Goal: Information Seeking & Learning: Find specific page/section

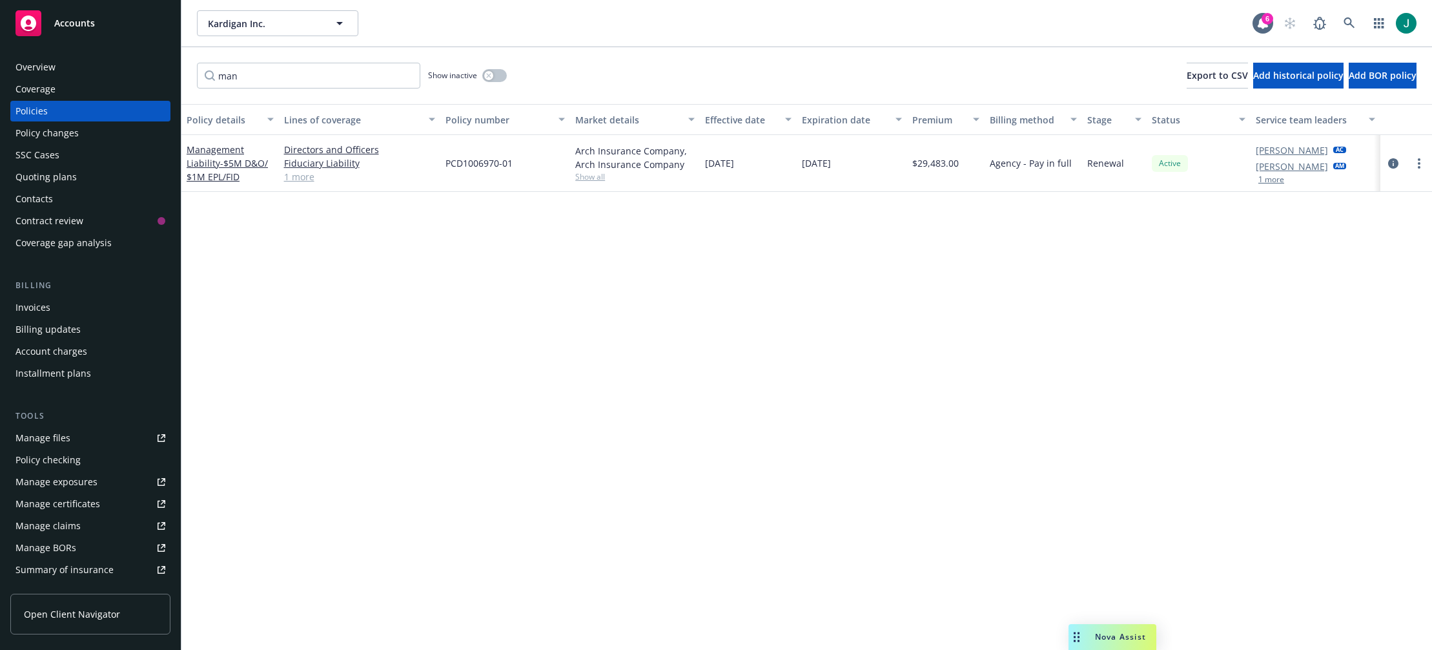
click at [404, 75] on input "man" at bounding box center [308, 76] width 223 height 26
click at [407, 76] on input "man" at bounding box center [308, 76] width 223 height 26
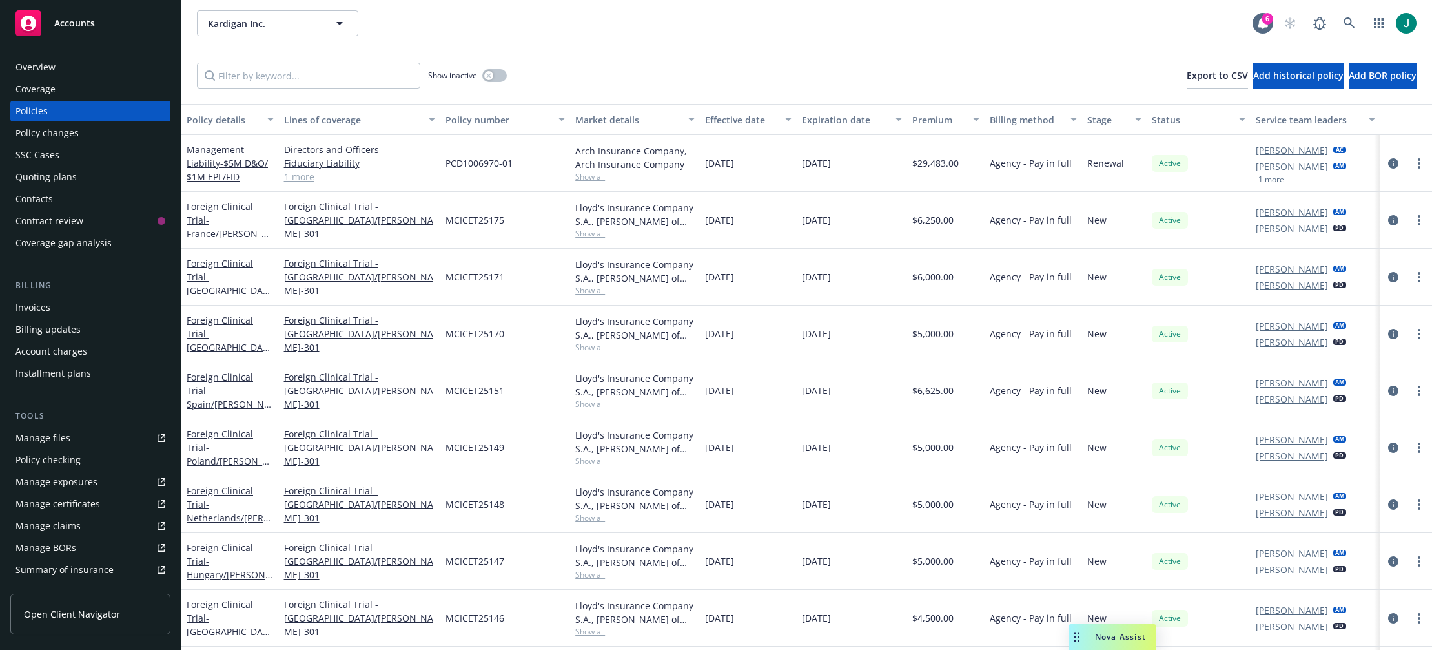
click at [835, 118] on div "Expiration date" at bounding box center [845, 120] width 86 height 14
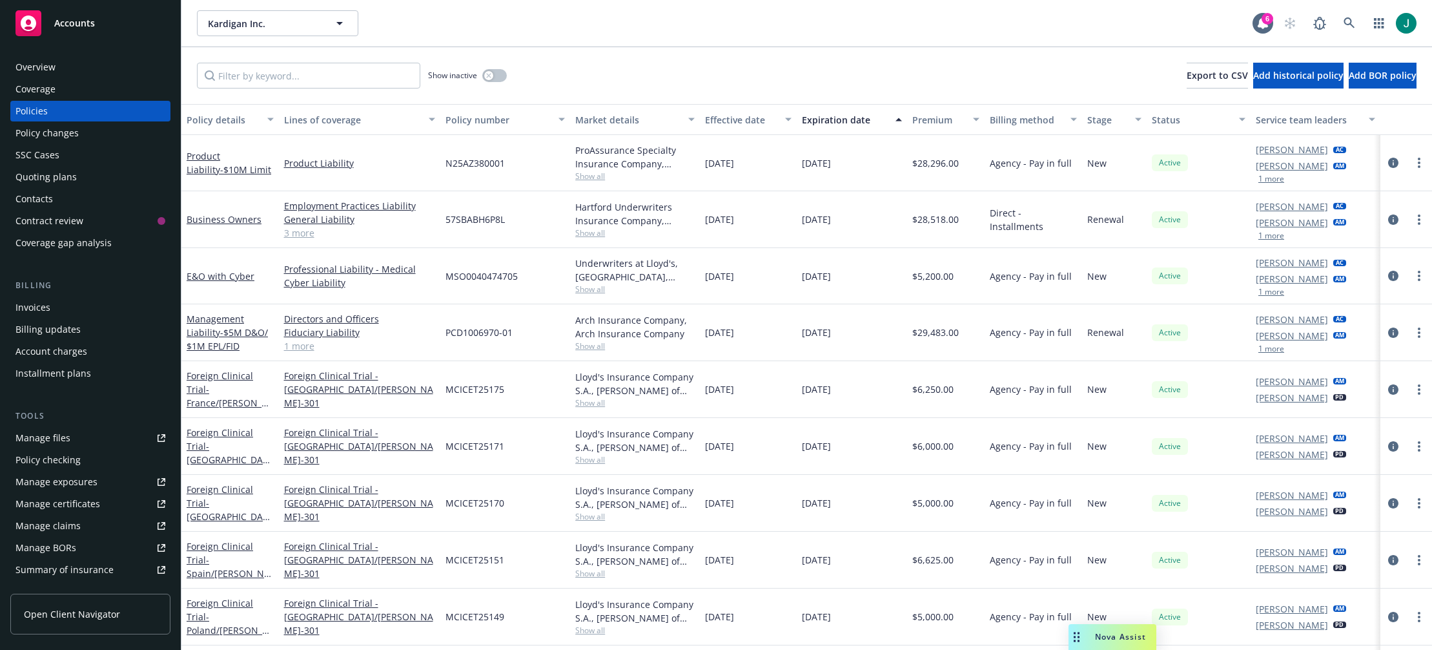
click at [835, 118] on div "Expiration date" at bounding box center [845, 120] width 86 height 14
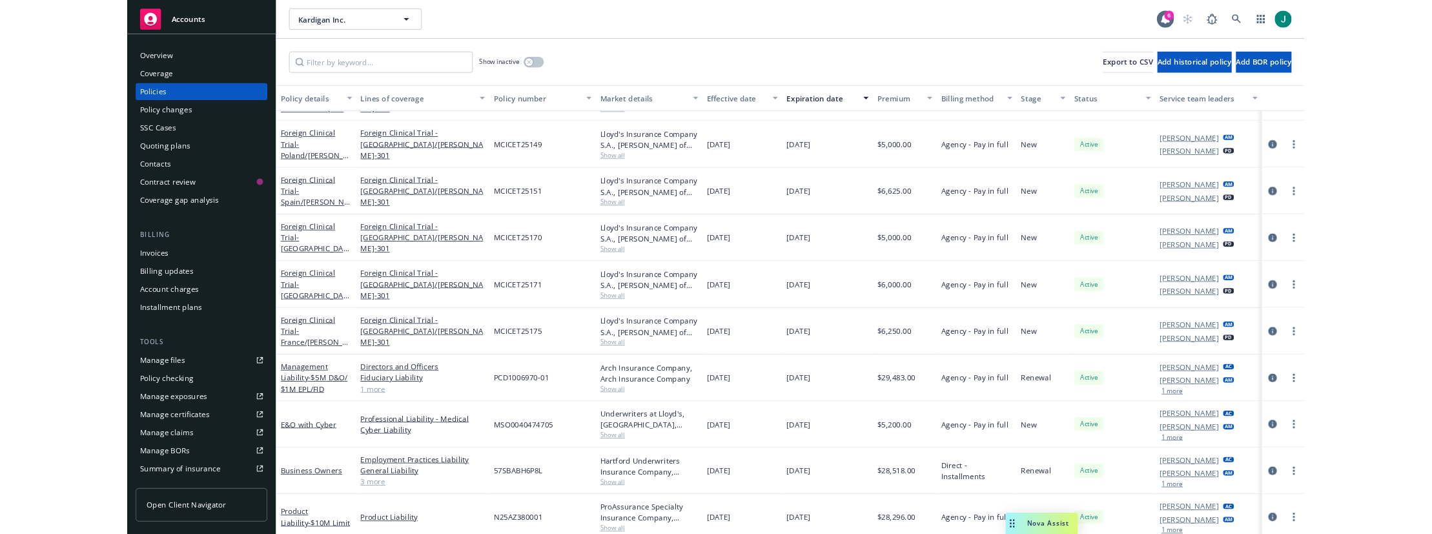
scroll to position [515, 0]
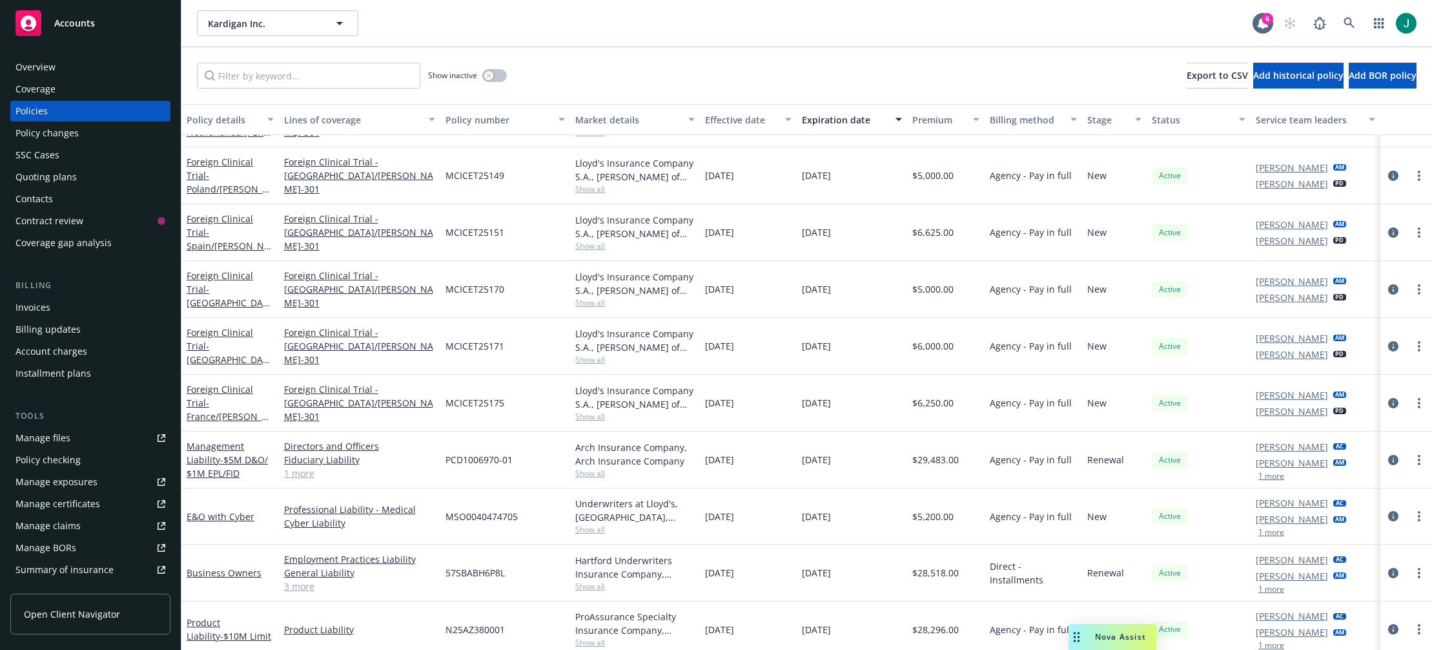
click at [3, 587] on div "Overview Coverage Policies Policy changes SSC Cases Quoting plans Contacts Cont…" at bounding box center [90, 345] width 181 height 608
click at [74, 567] on div "Summary of insurance" at bounding box center [64, 569] width 98 height 21
click at [34, 305] on div "Invoices" at bounding box center [32, 307] width 35 height 21
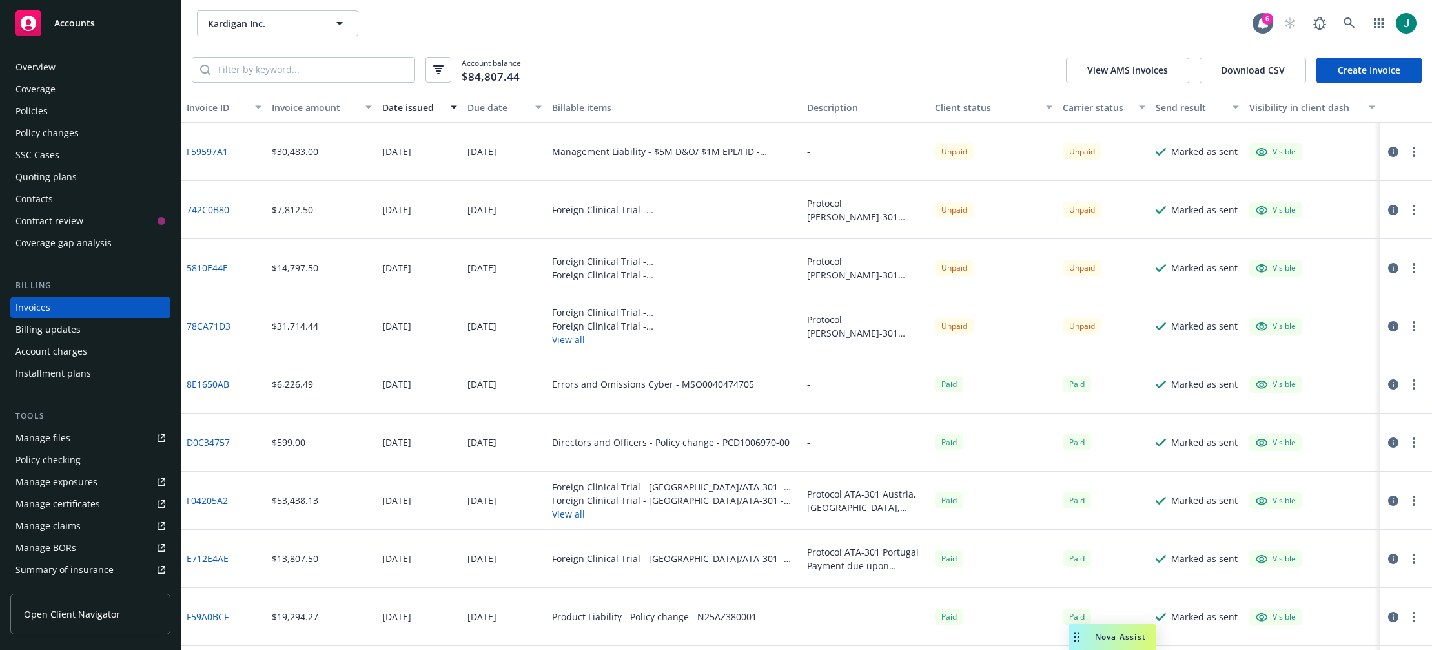
click at [207, 152] on link "F59597A1" at bounding box center [207, 152] width 41 height 14
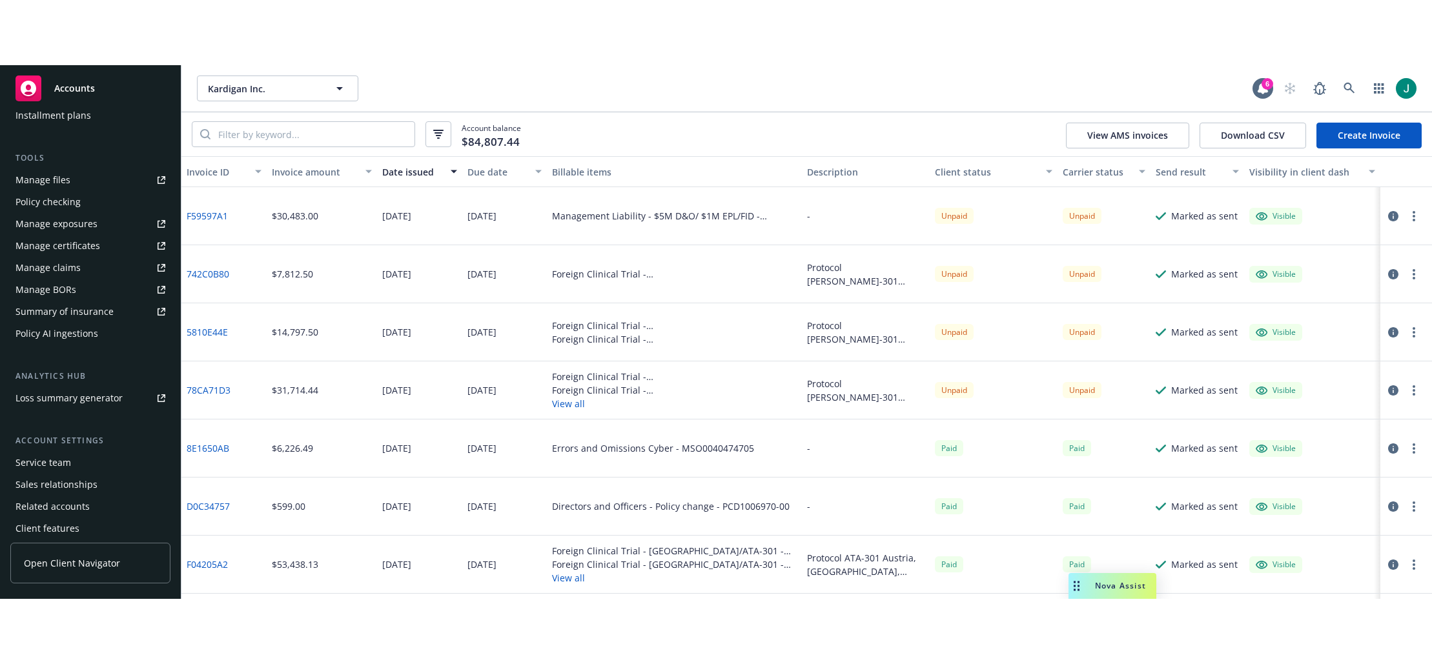
scroll to position [351, 0]
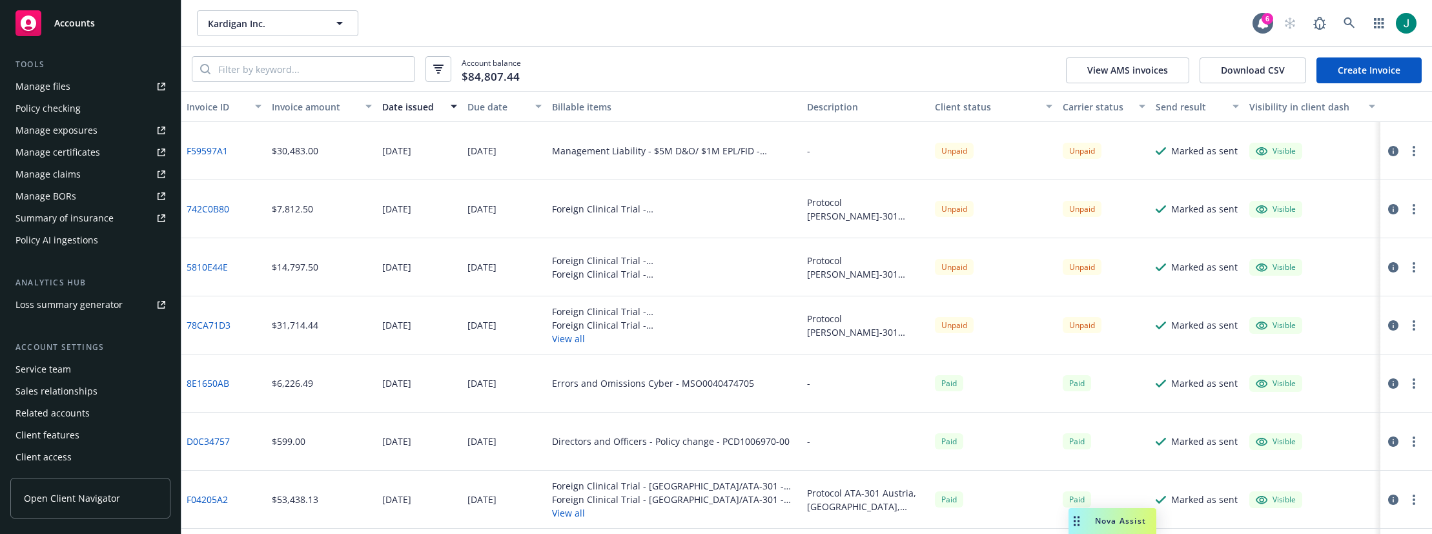
click at [68, 218] on div "Summary of insurance" at bounding box center [64, 218] width 98 height 21
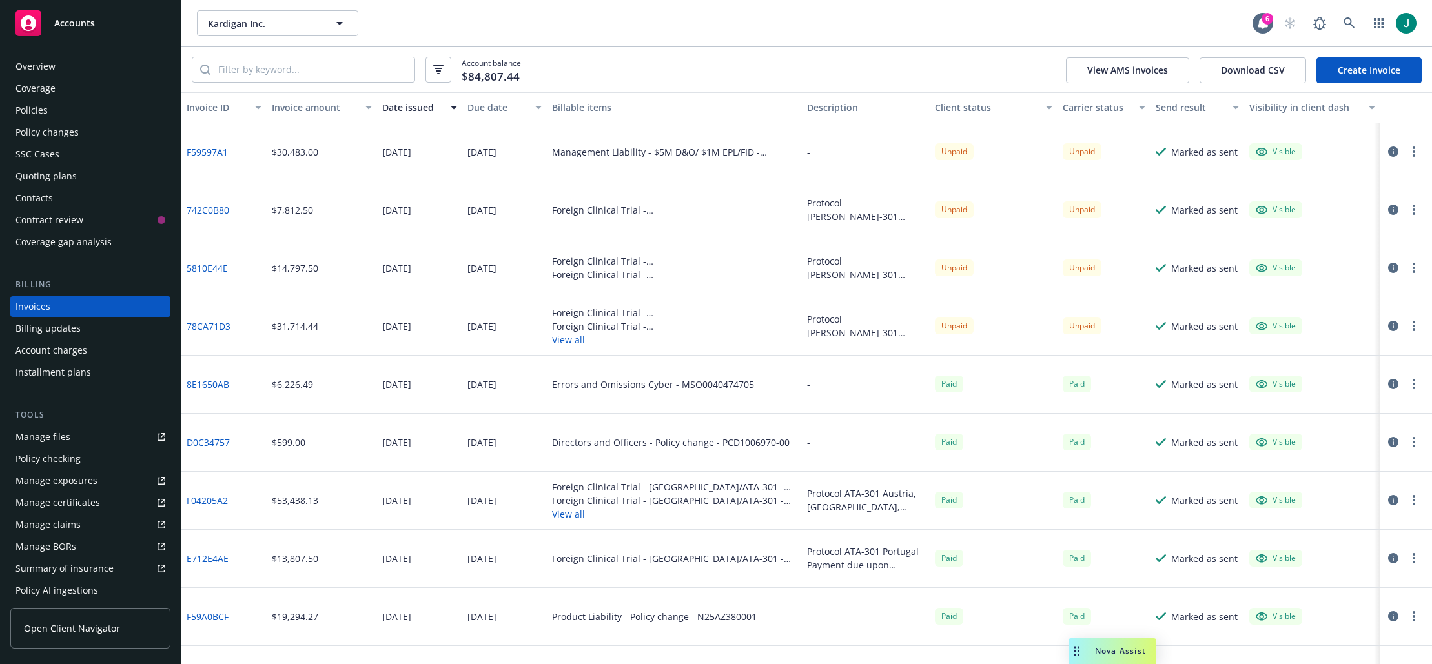
scroll to position [0, 0]
click at [39, 111] on div "Policies" at bounding box center [31, 111] width 32 height 21
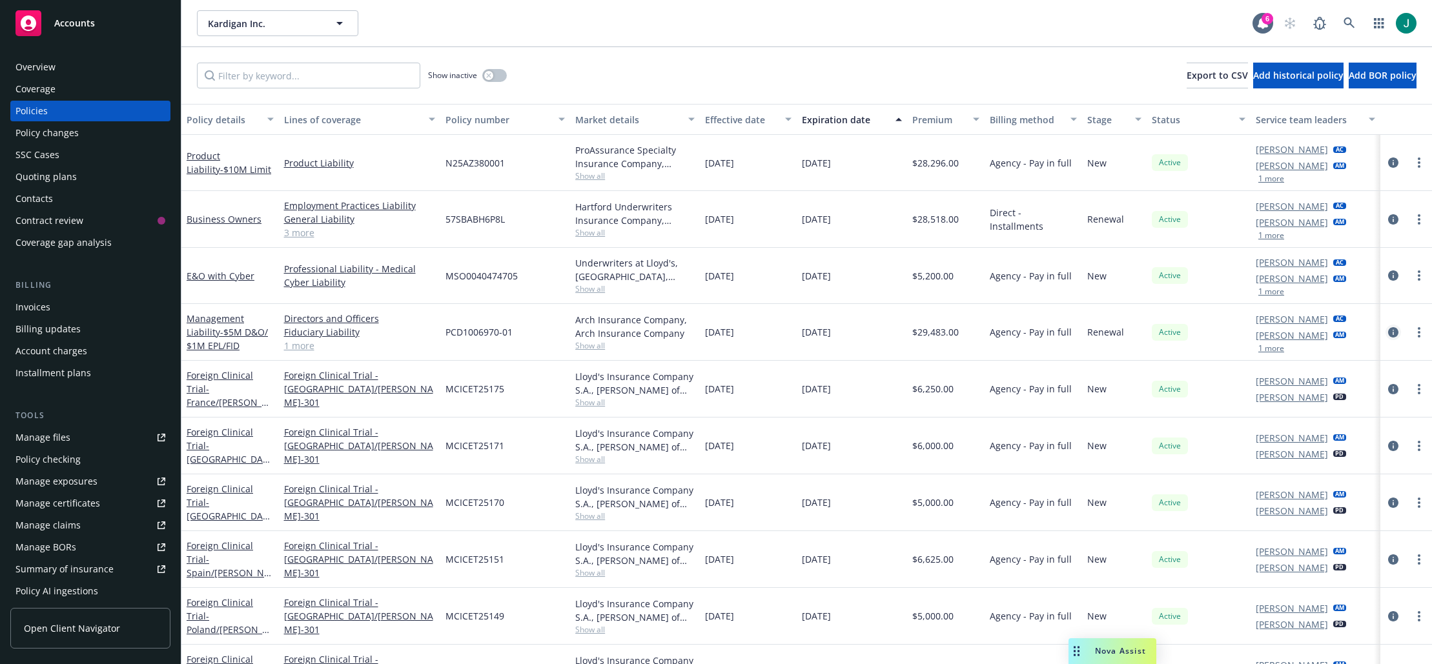
click at [1388, 334] on icon "circleInformation" at bounding box center [1393, 332] width 10 height 10
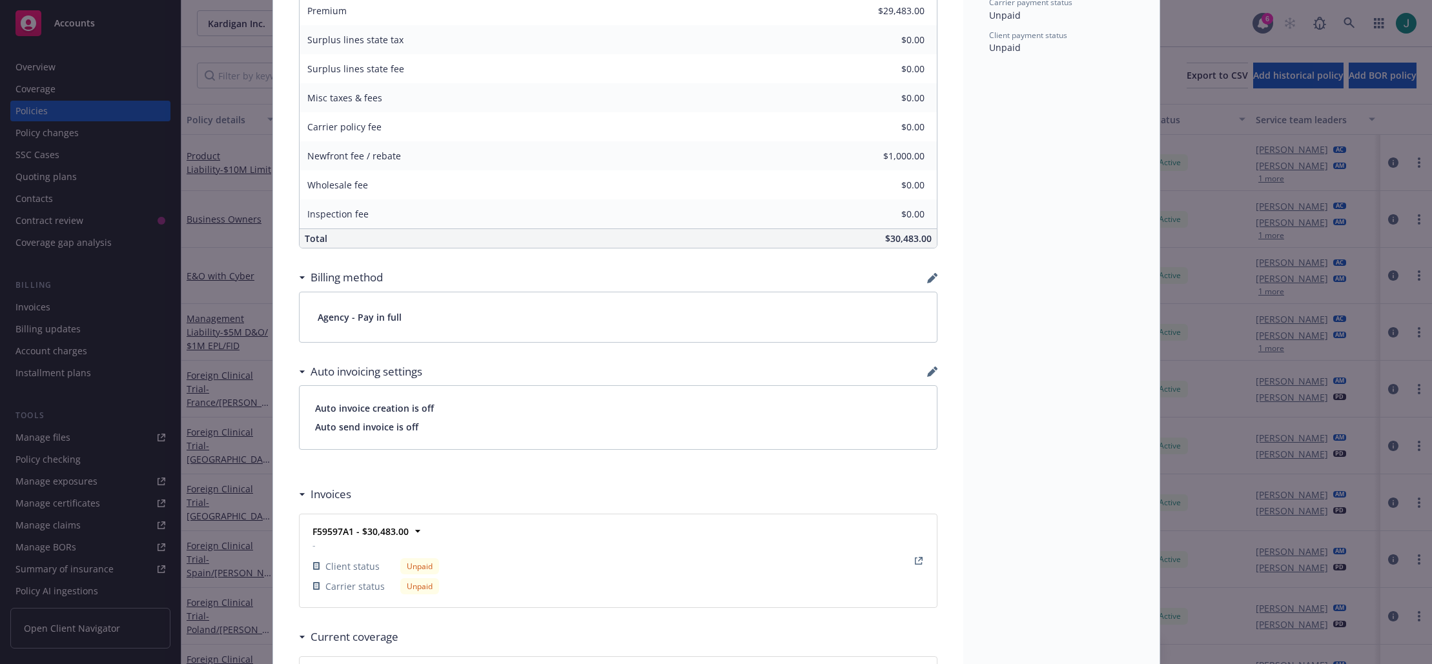
scroll to position [299, 0]
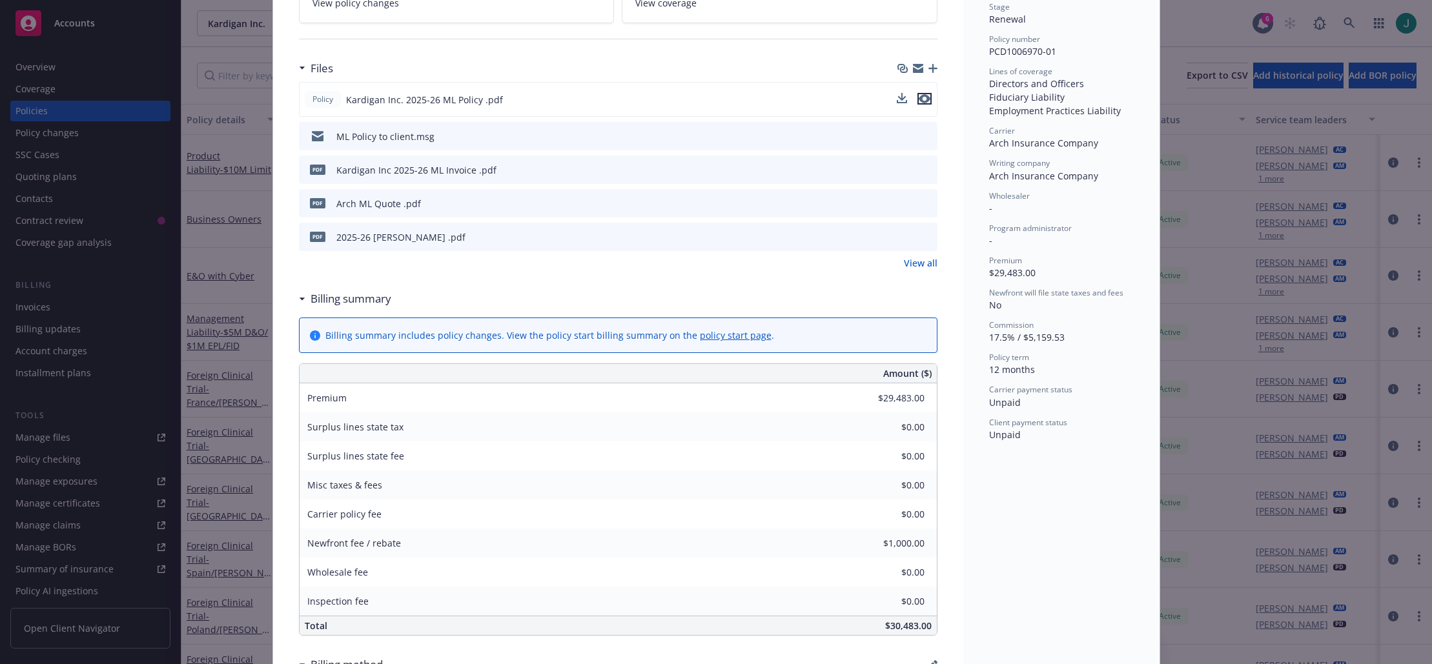
click at [919, 99] on icon "preview file" at bounding box center [925, 98] width 12 height 9
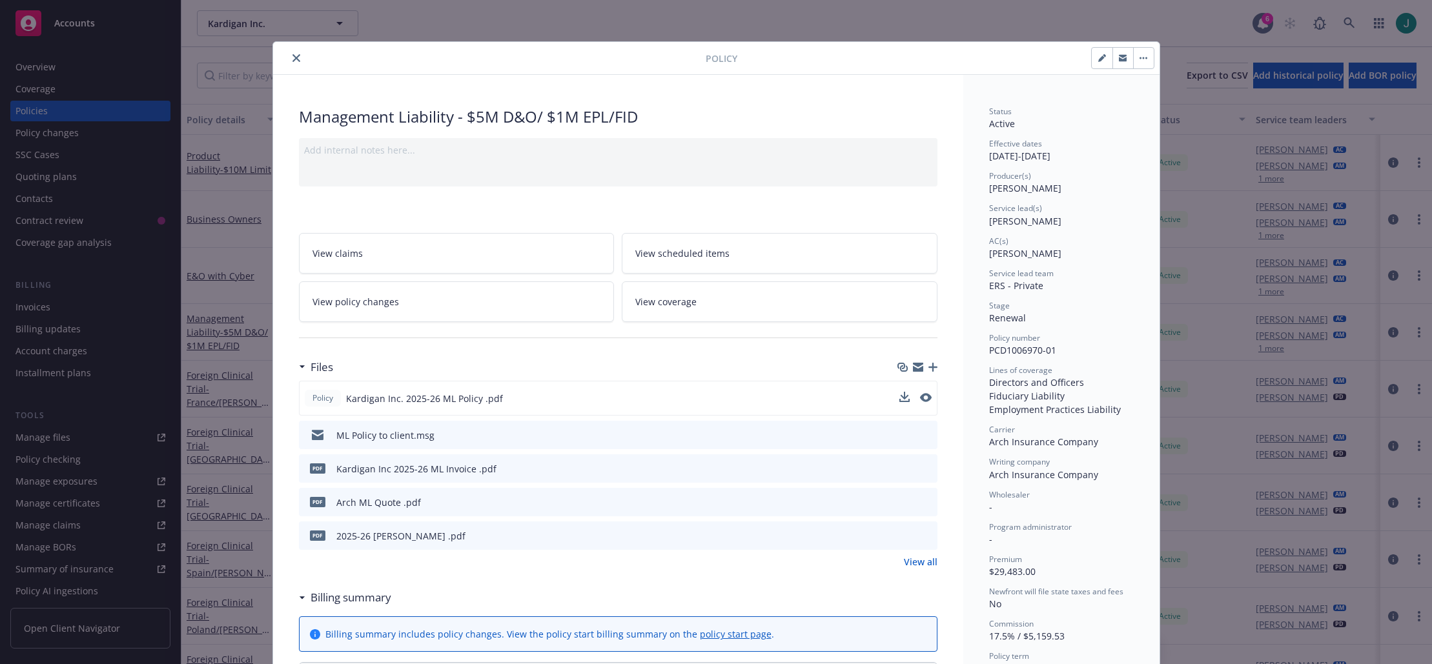
click at [291, 62] on button "close" at bounding box center [296, 57] width 15 height 15
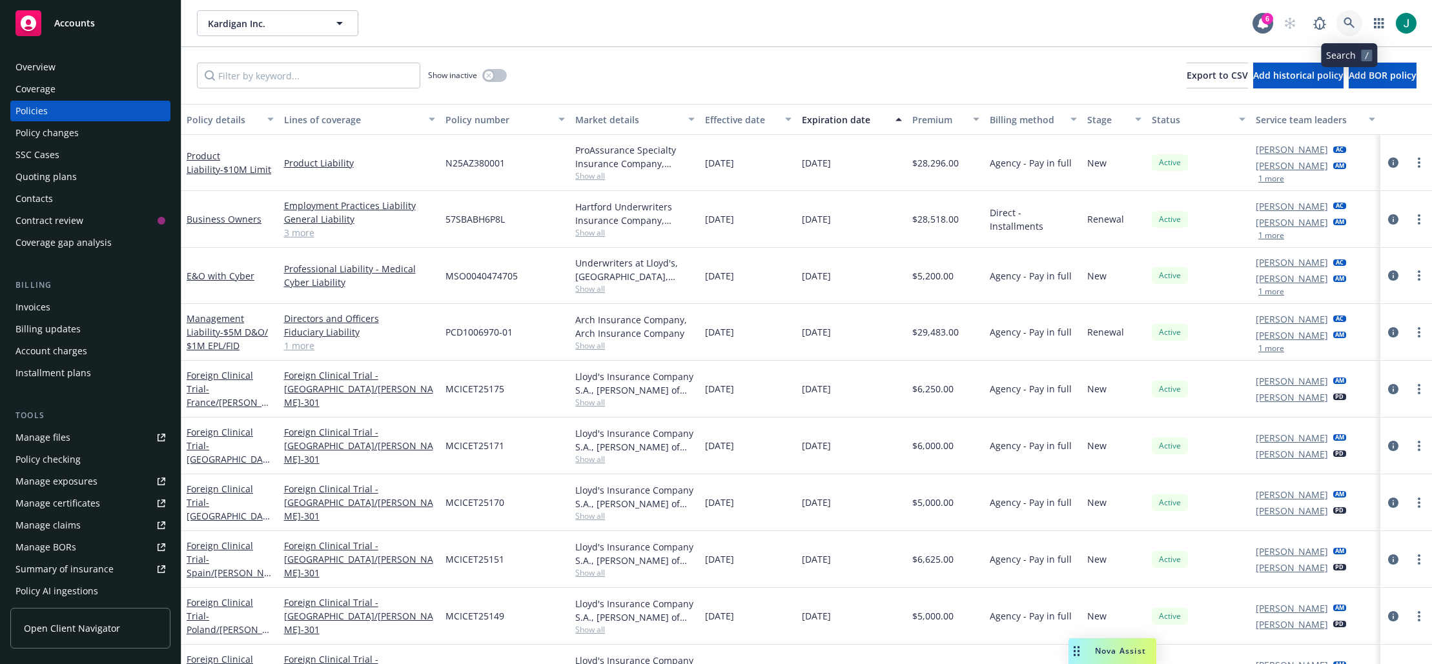
click at [1344, 22] on icon at bounding box center [1350, 23] width 12 height 12
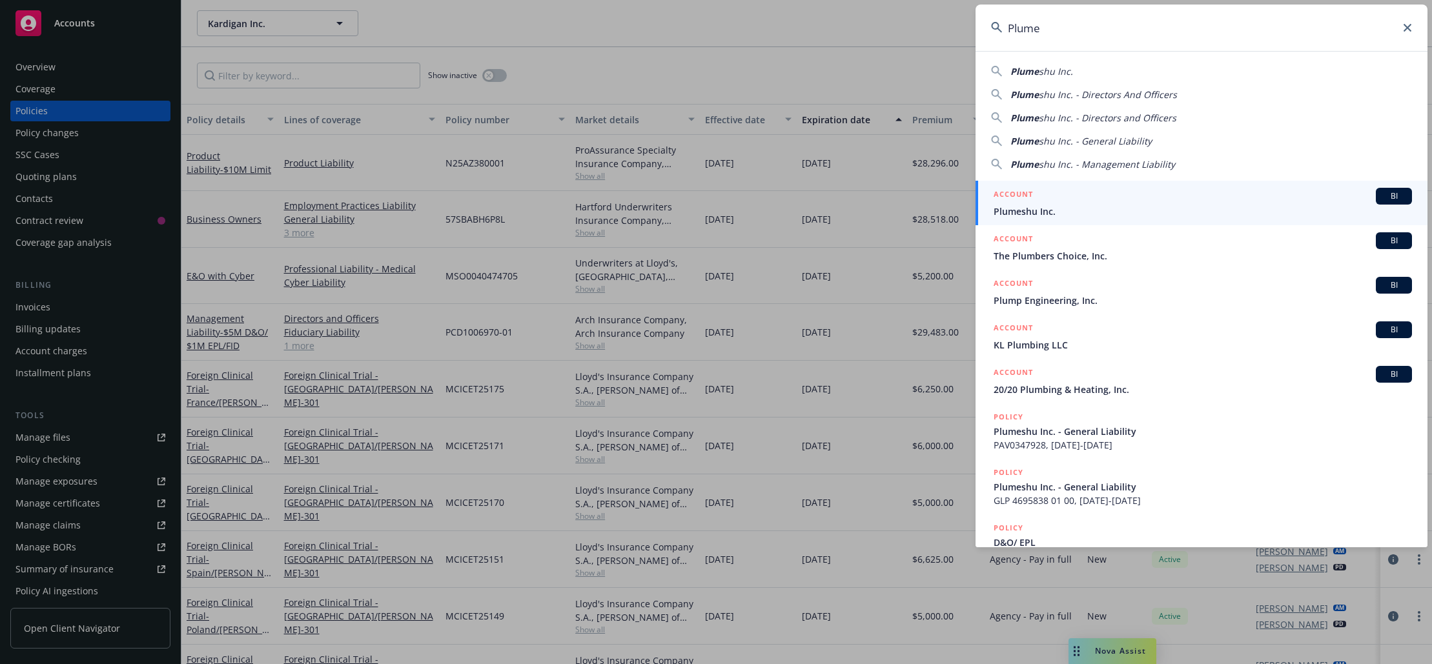
type input "Plume"
click at [1053, 208] on span "Plumeshu Inc." at bounding box center [1203, 212] width 418 height 14
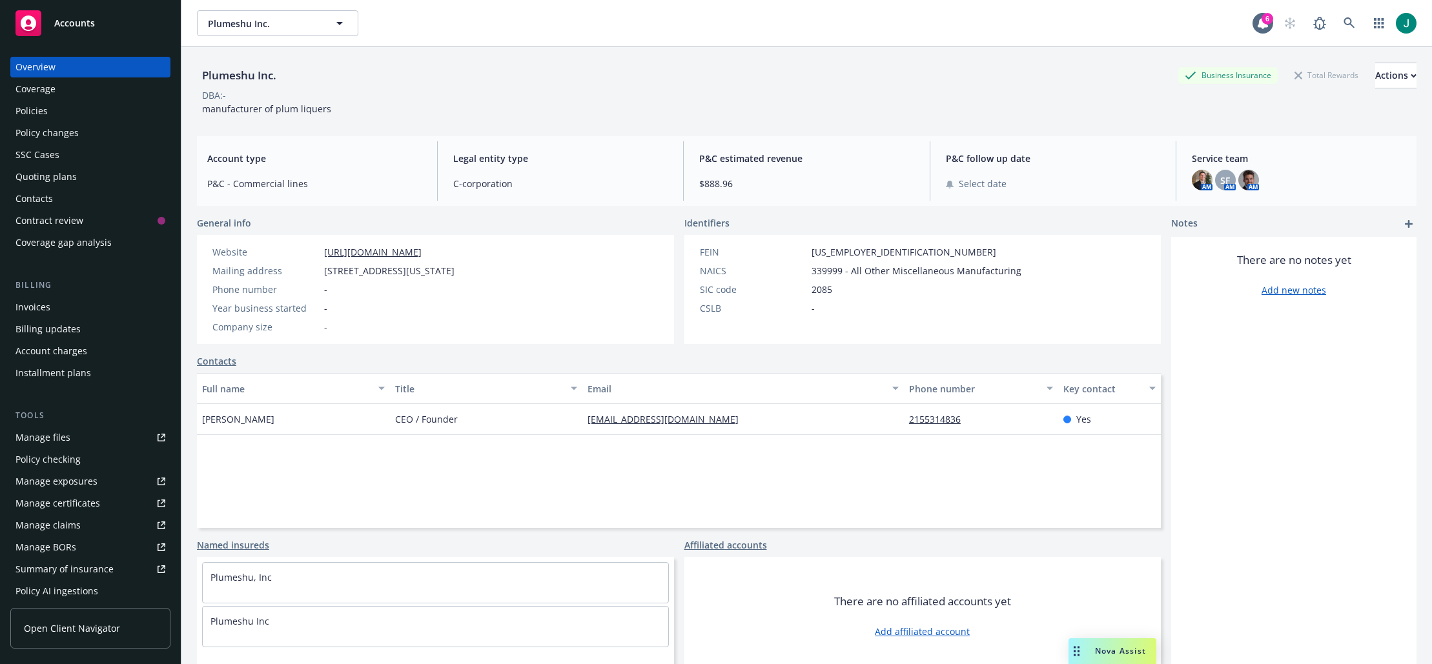
click at [41, 114] on div "Policies" at bounding box center [31, 111] width 32 height 21
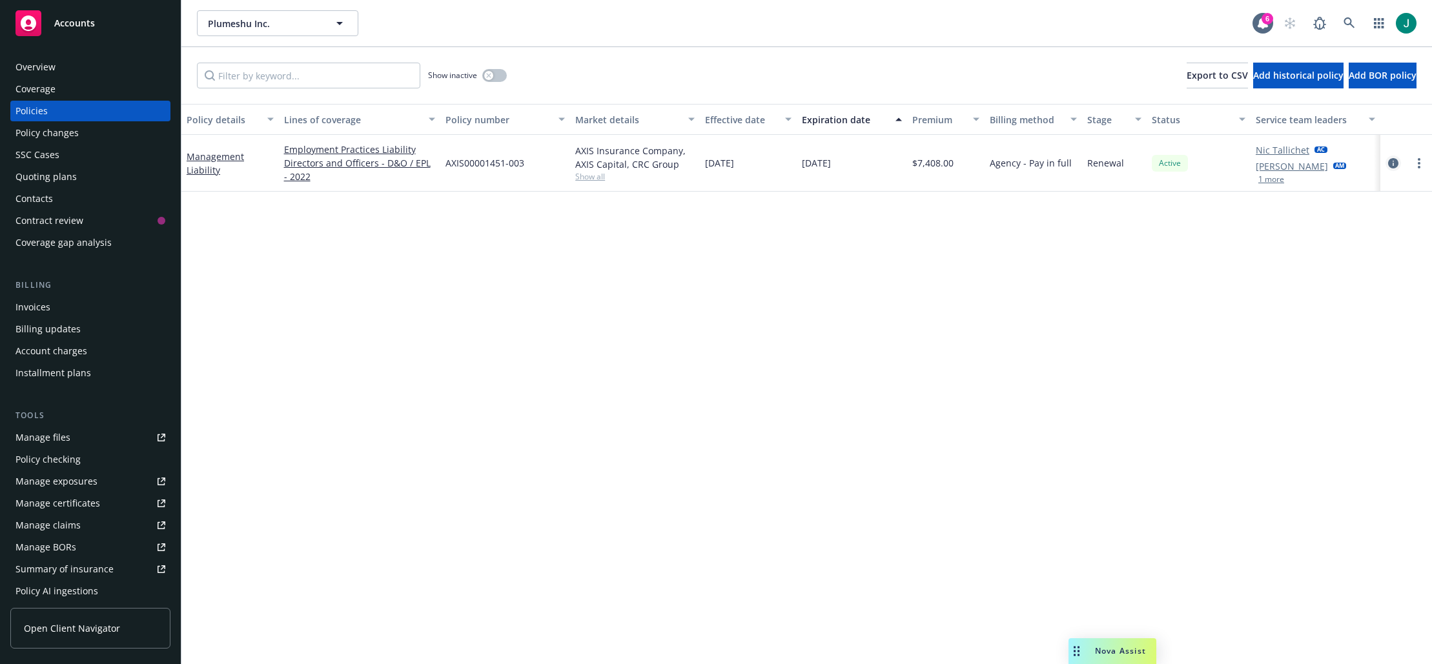
click at [1393, 161] on icon "circleInformation" at bounding box center [1393, 163] width 10 height 10
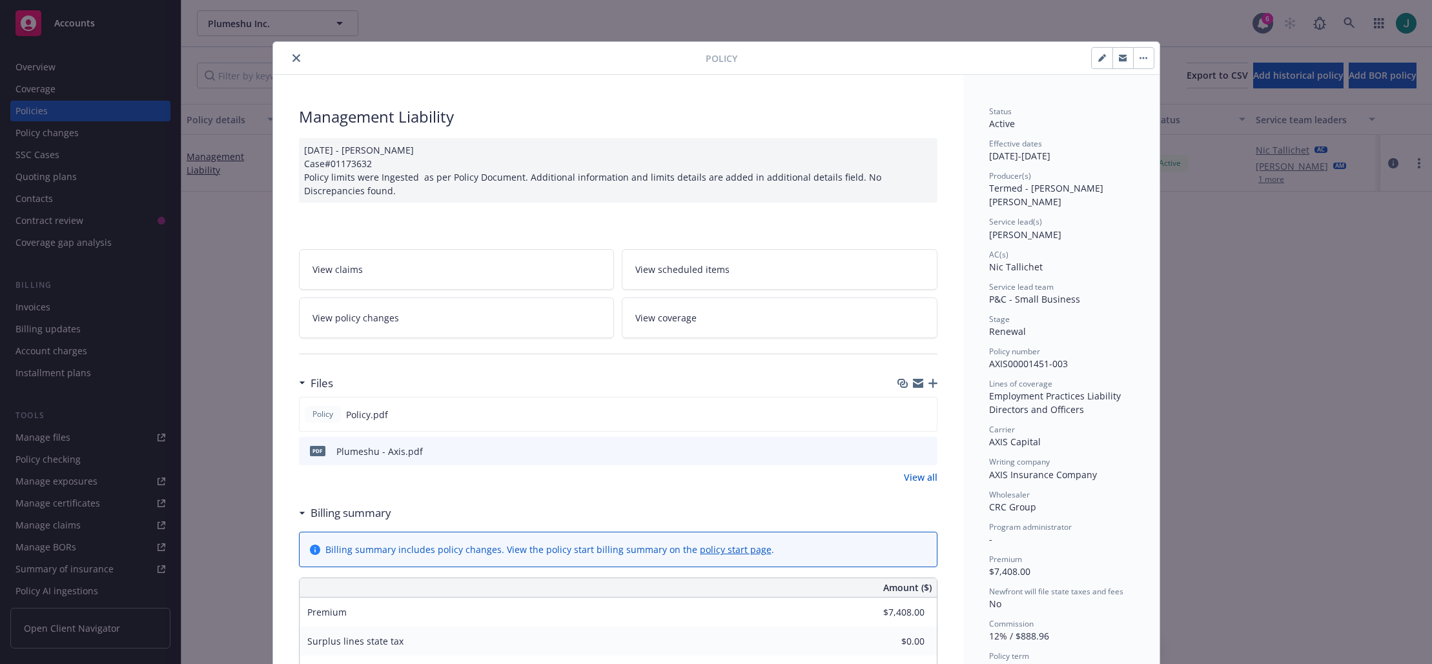
click at [921, 451] on icon "preview file" at bounding box center [925, 450] width 12 height 9
click at [292, 57] on icon "close" at bounding box center [296, 58] width 8 height 8
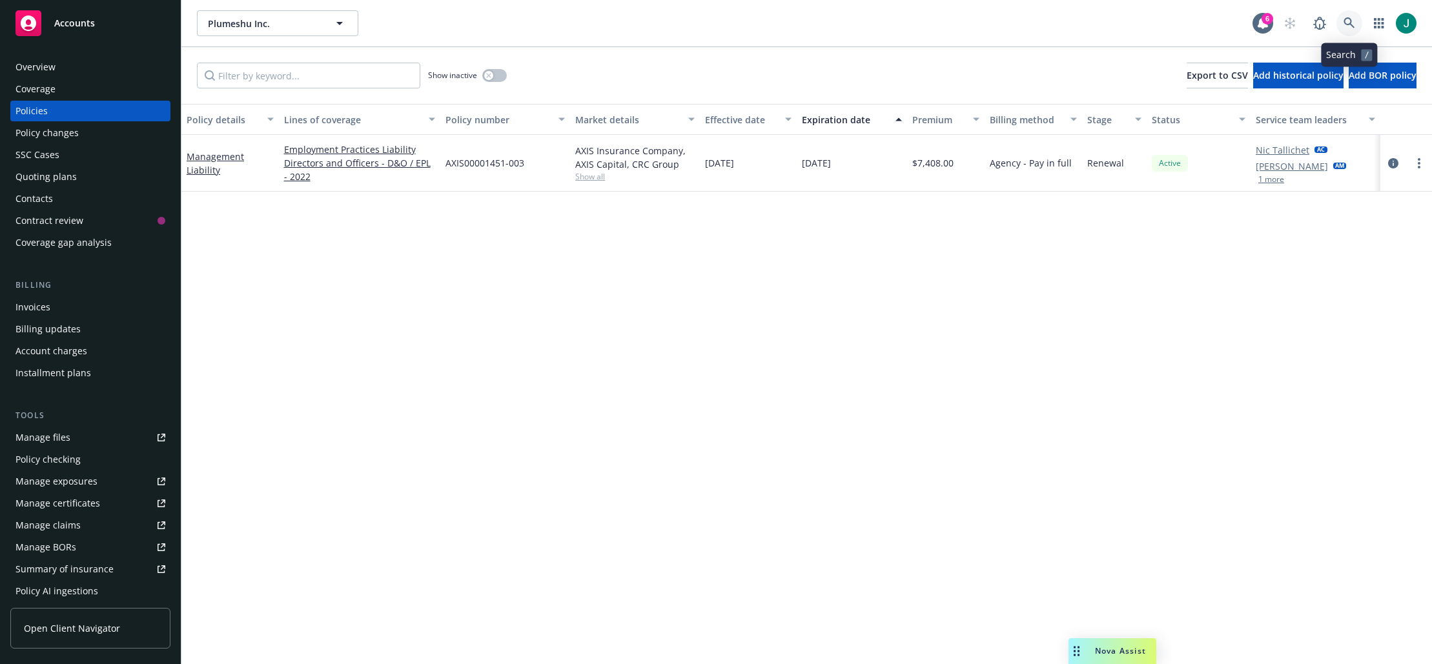
click at [1344, 25] on icon at bounding box center [1350, 23] width 12 height 12
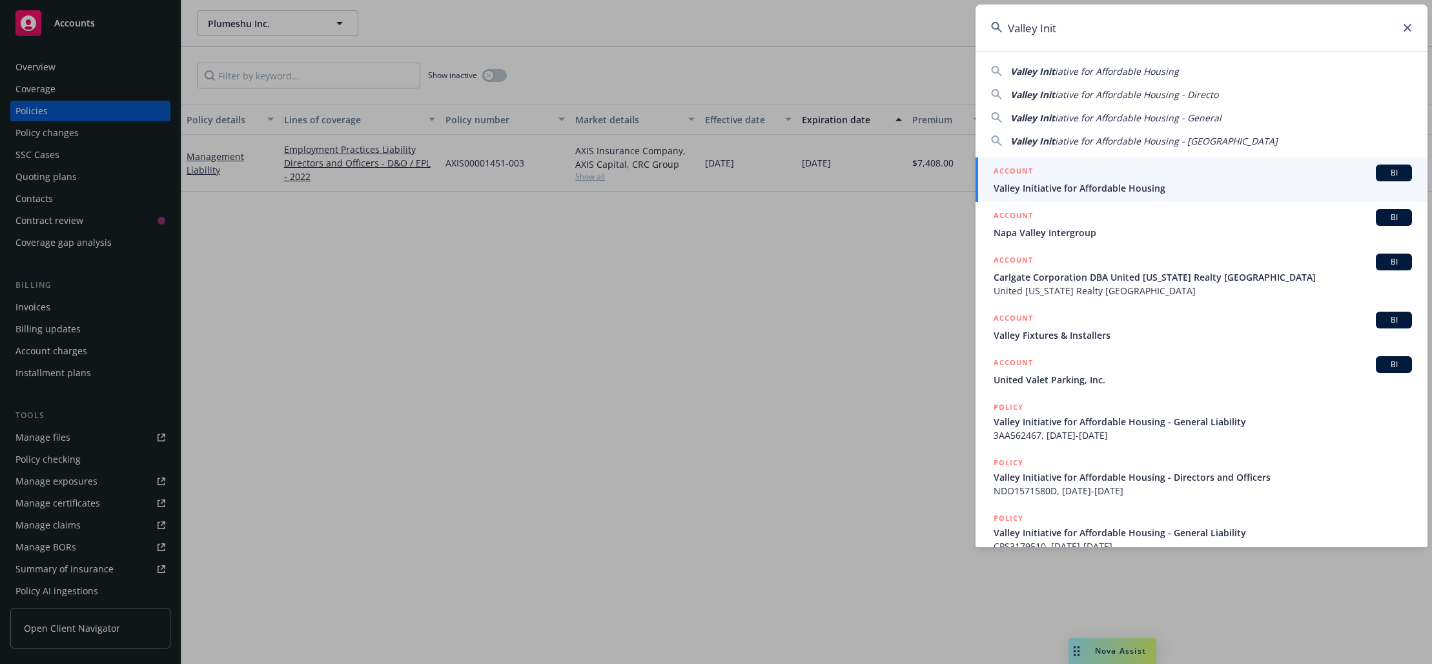
type input "Valley Init"
click at [1092, 185] on span "Valley Initiative for Affordable Housing" at bounding box center [1203, 188] width 418 height 14
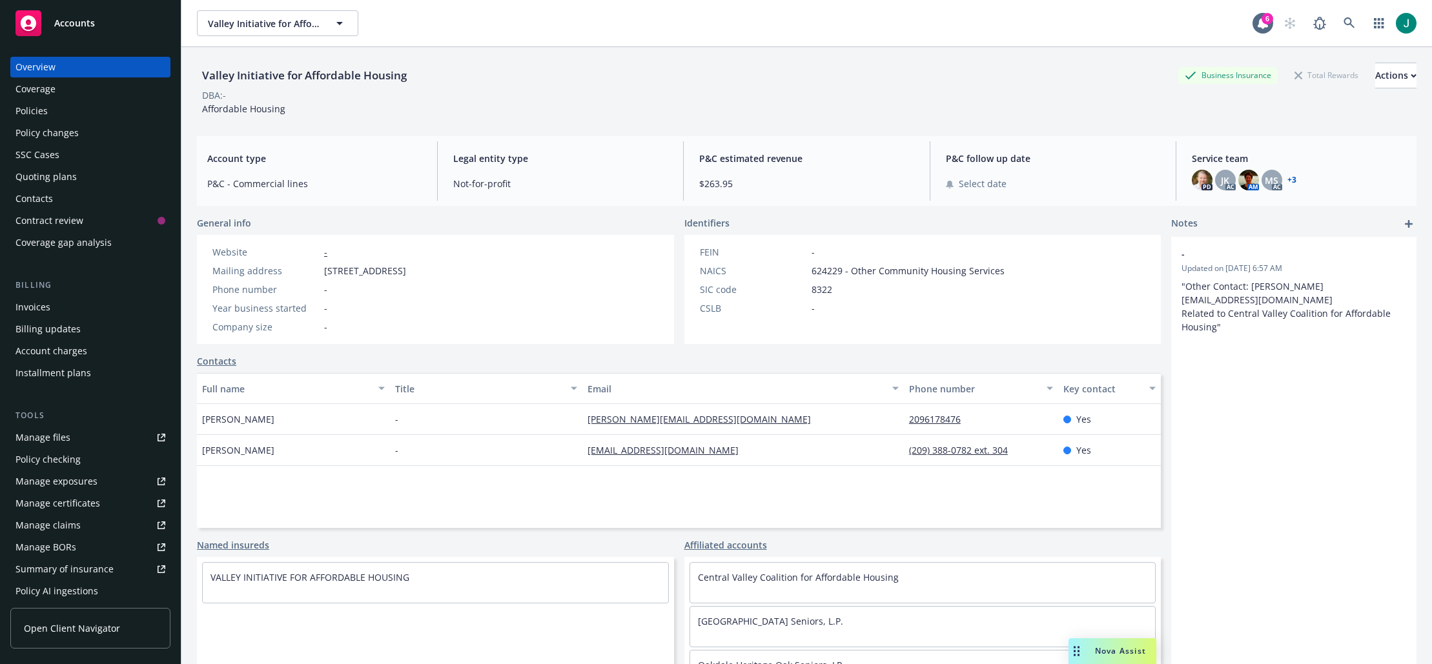
click at [33, 110] on div "Policies" at bounding box center [31, 111] width 32 height 21
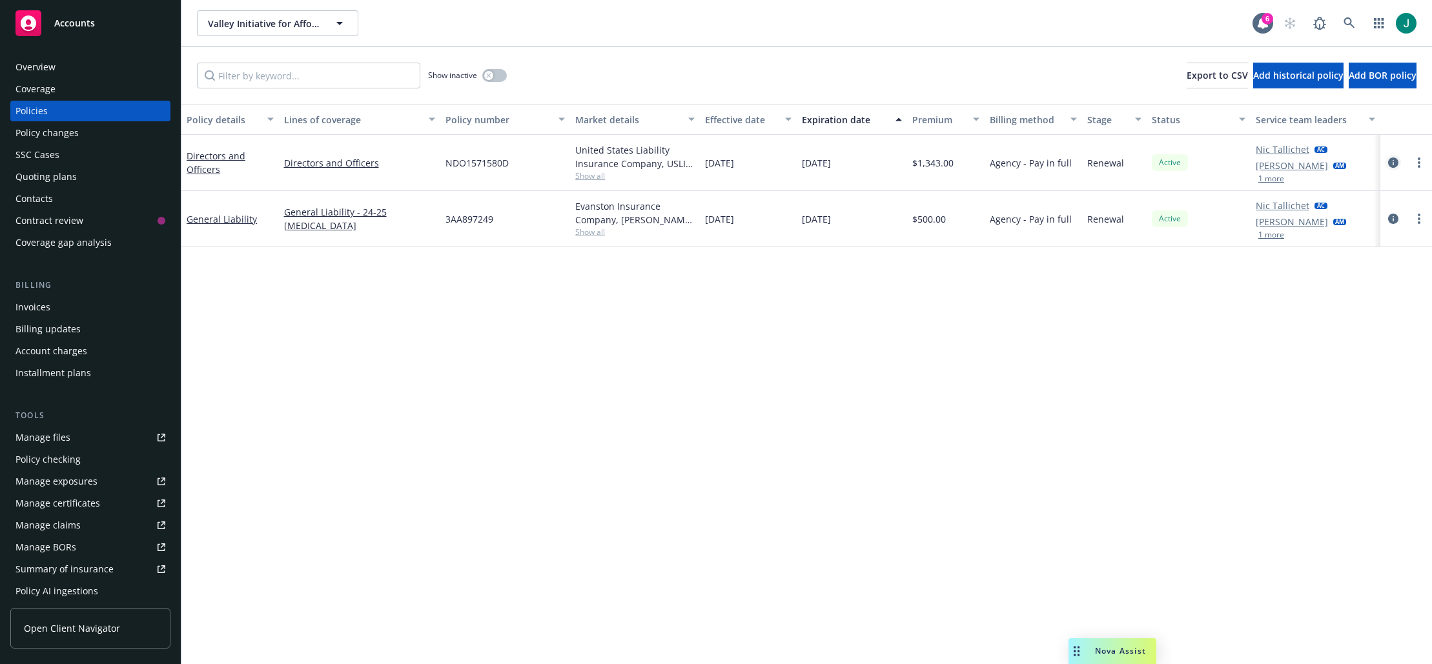
click at [1391, 161] on icon "circleInformation" at bounding box center [1393, 163] width 10 height 10
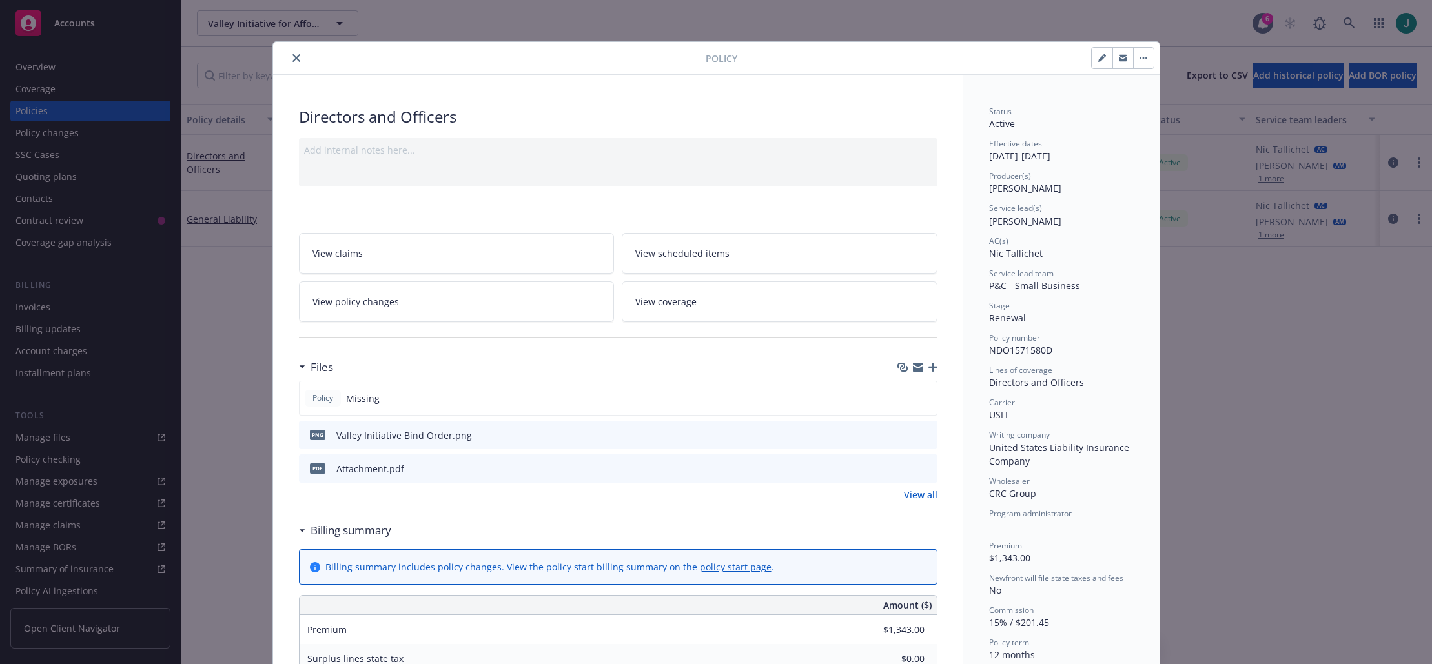
click at [921, 434] on icon "preview file" at bounding box center [925, 434] width 12 height 9
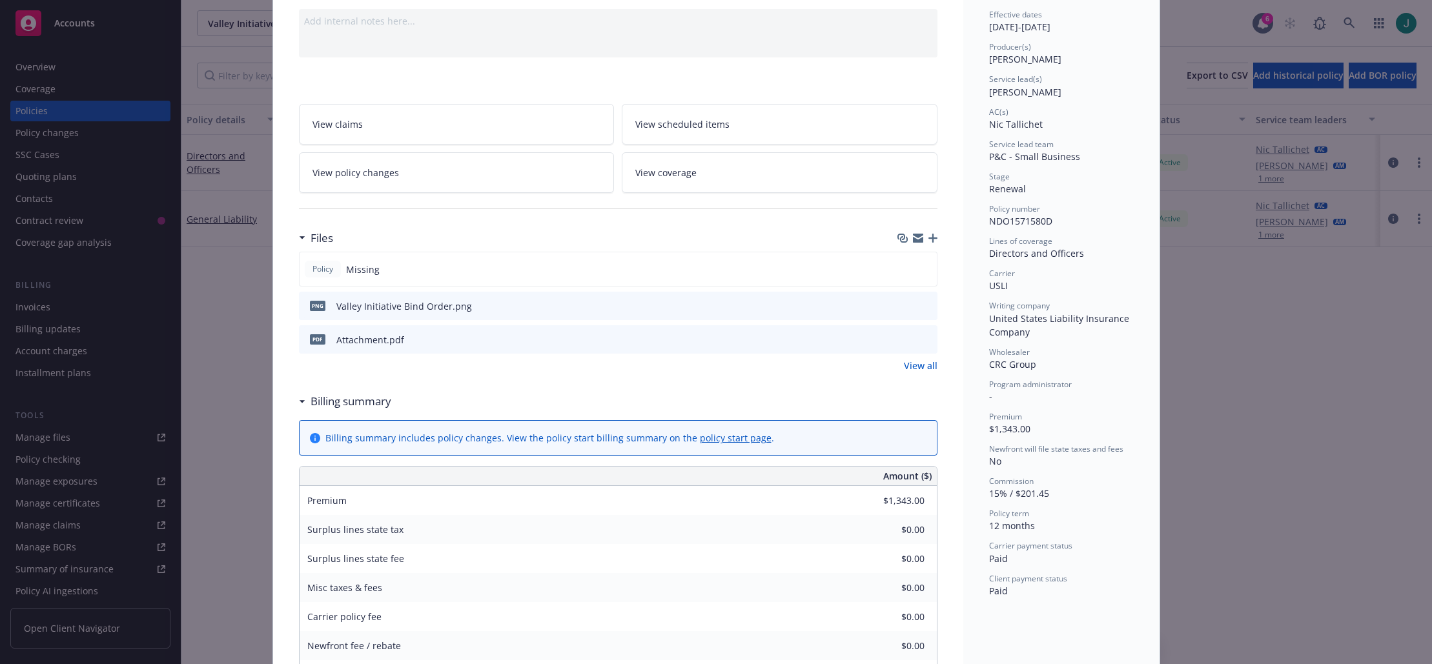
click at [923, 340] on icon "preview file" at bounding box center [925, 338] width 12 height 9
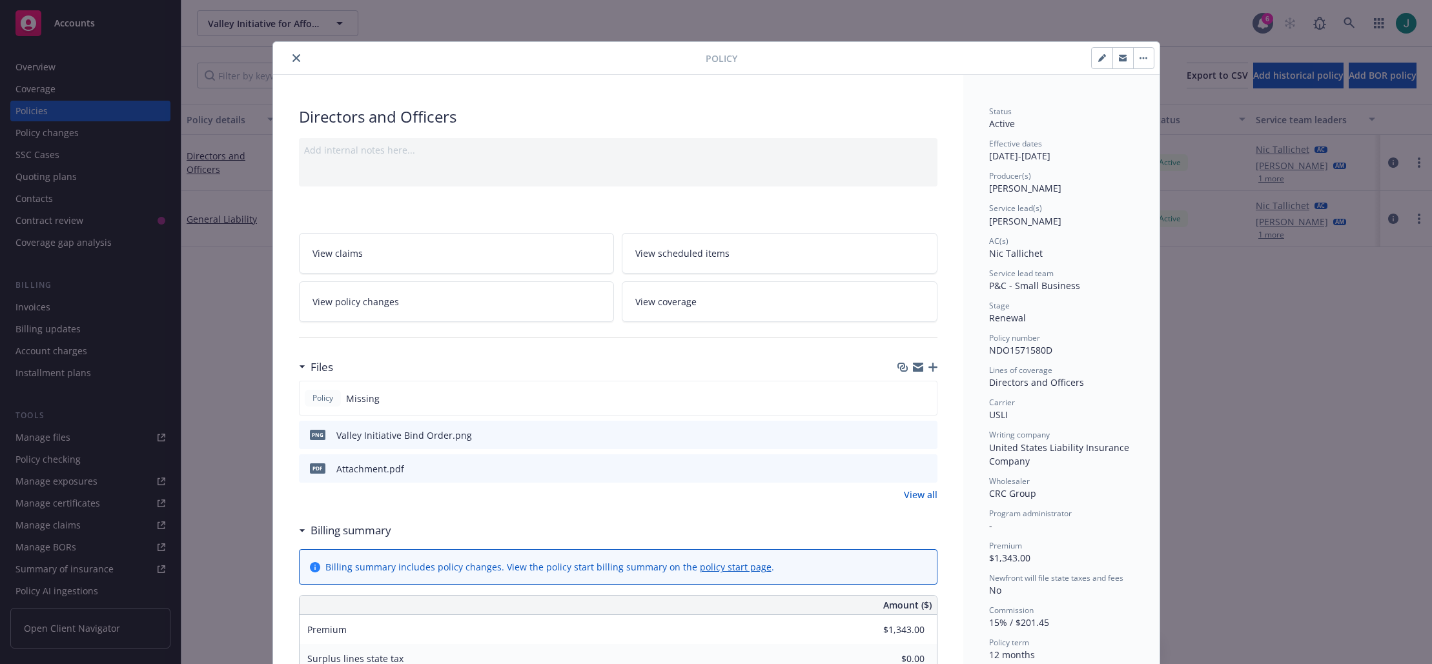
click at [292, 57] on icon "close" at bounding box center [296, 58] width 8 height 8
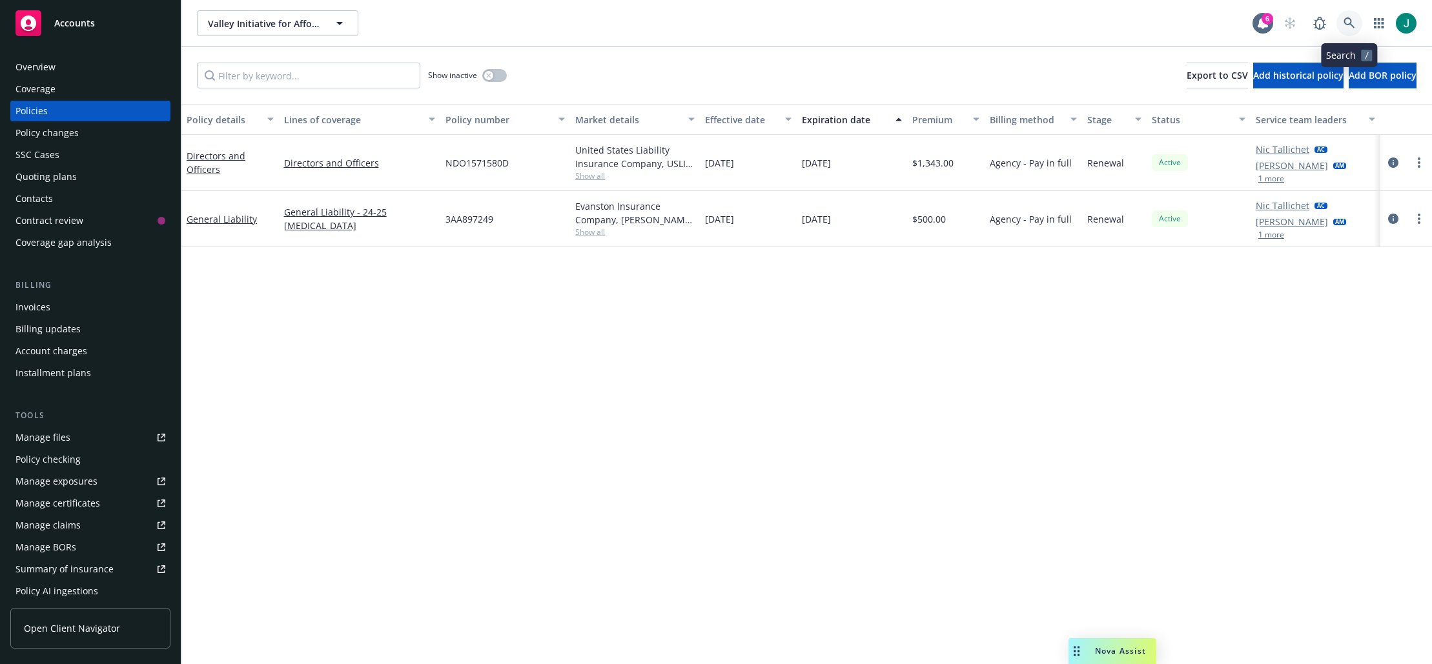
click at [1347, 26] on icon at bounding box center [1350, 23] width 12 height 12
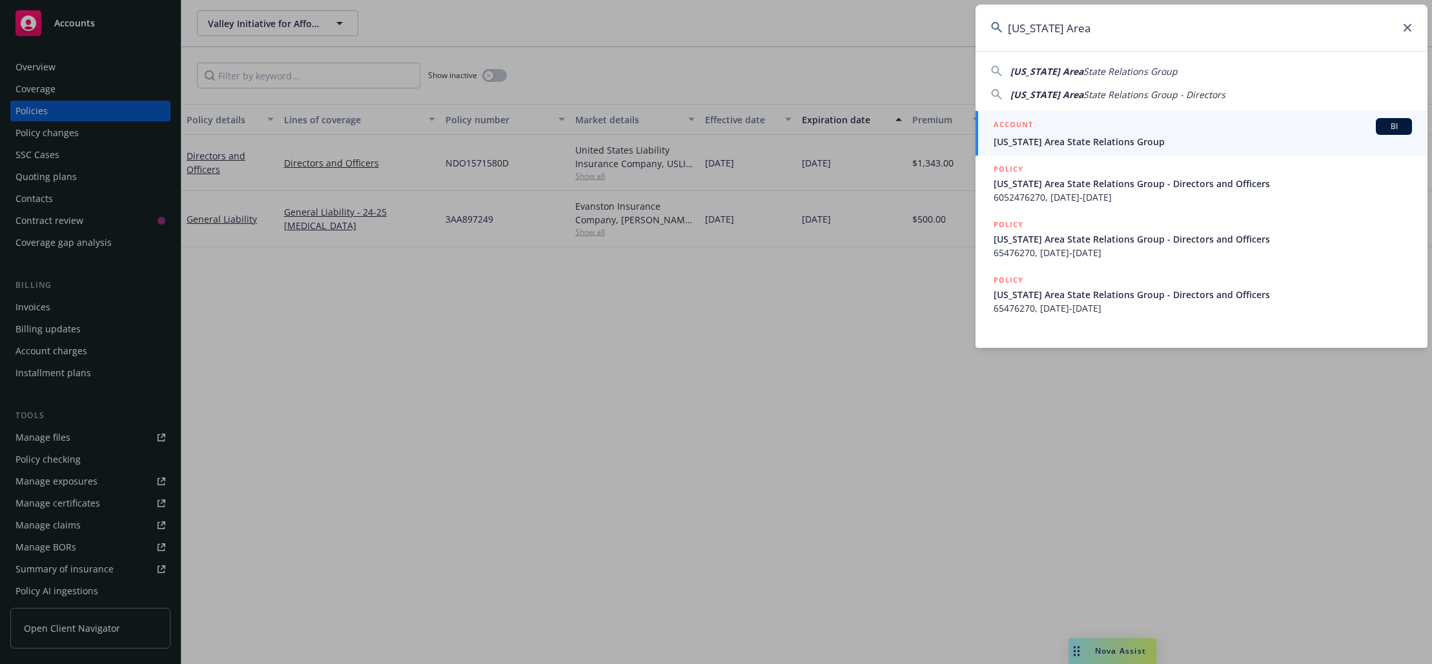
type input "[US_STATE] Area"
click at [1121, 145] on span "[US_STATE] Area State Relations Group" at bounding box center [1203, 142] width 418 height 14
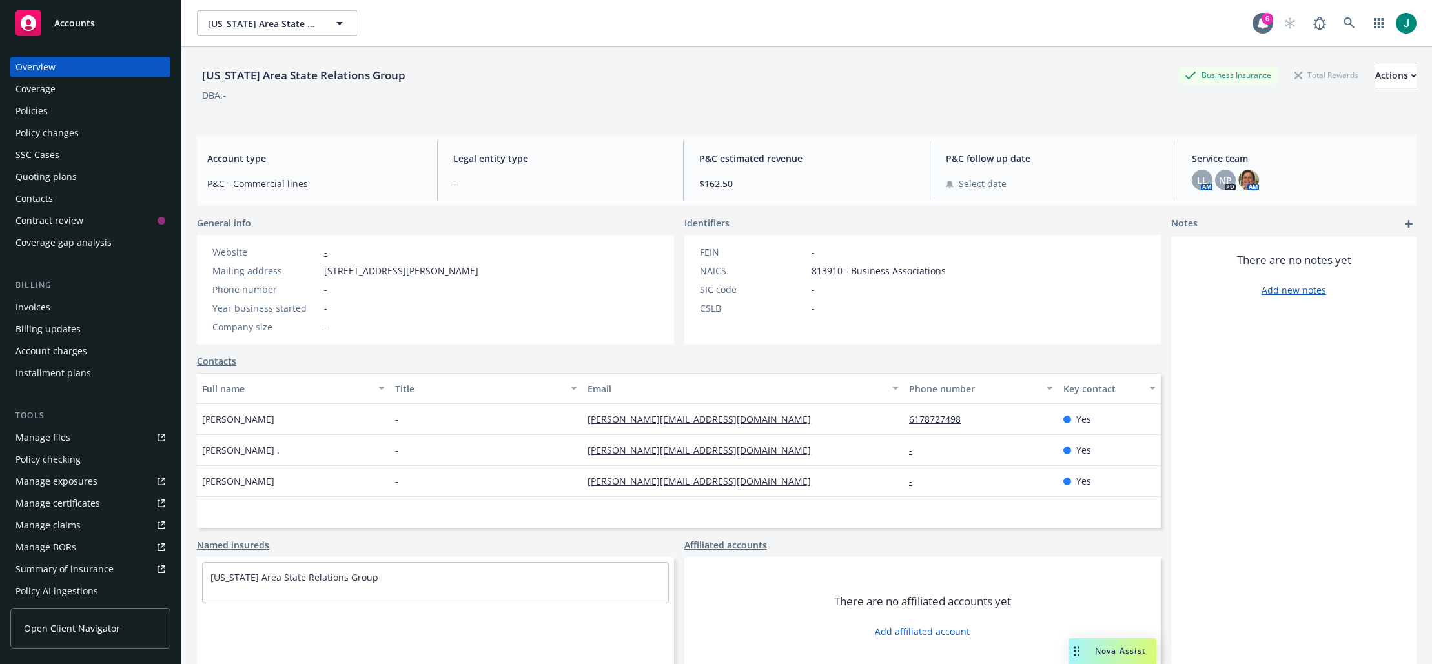
click at [31, 110] on div "Policies" at bounding box center [31, 111] width 32 height 21
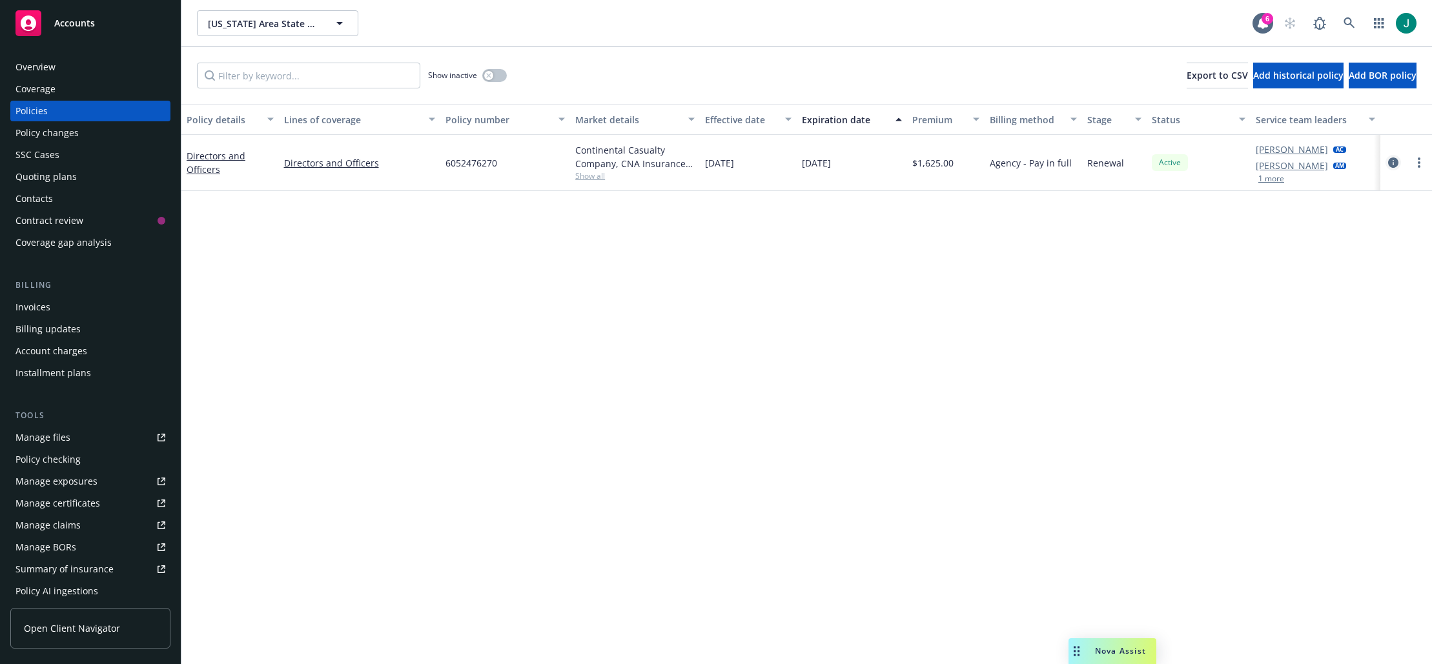
click at [1396, 161] on icon "circleInformation" at bounding box center [1393, 163] width 10 height 10
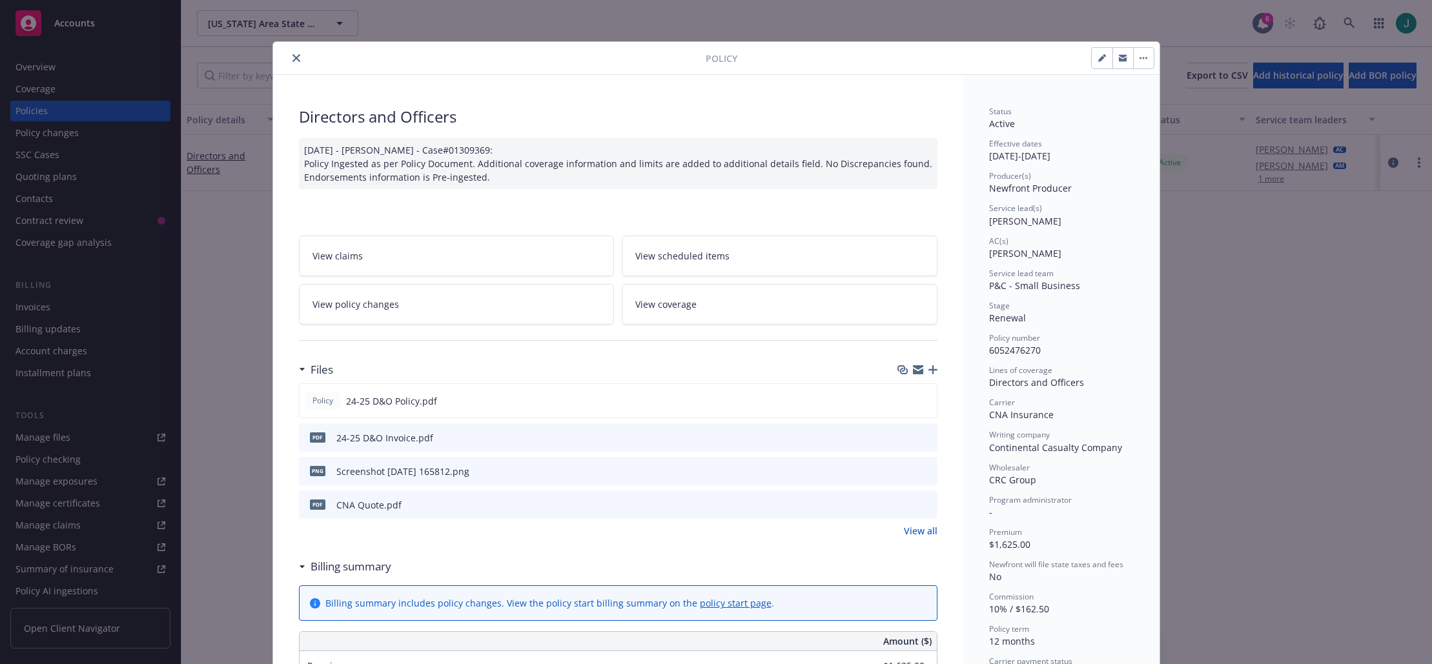
click at [919, 435] on icon "preview file" at bounding box center [925, 437] width 12 height 9
click at [781, 546] on div "Files Policy 24-25 D&O Policy.pdf pdf 24-25 D&O Invoice.pdf png Screenshot [DAT…" at bounding box center [618, 454] width 639 height 197
drag, startPoint x: 290, startPoint y: 59, endPoint x: 380, endPoint y: 50, distance: 90.8
click at [292, 59] on icon "close" at bounding box center [296, 58] width 8 height 8
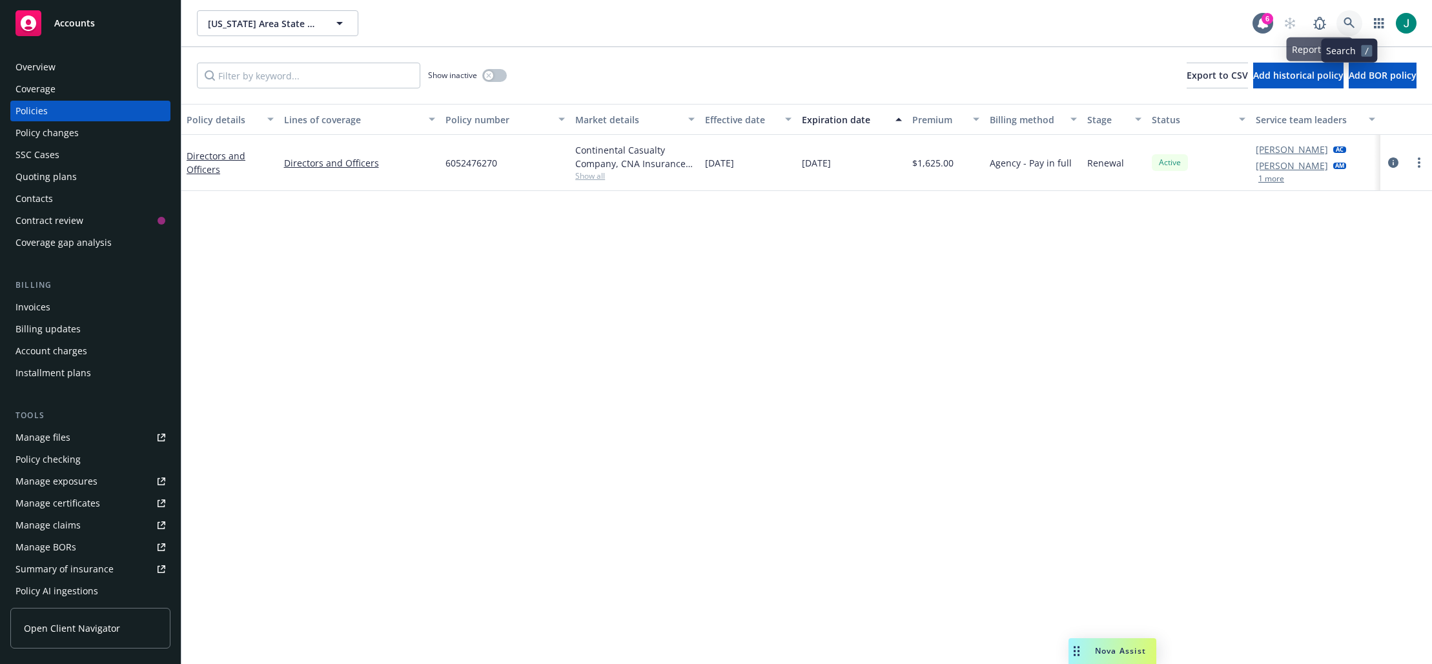
click at [1345, 20] on icon at bounding box center [1349, 22] width 11 height 11
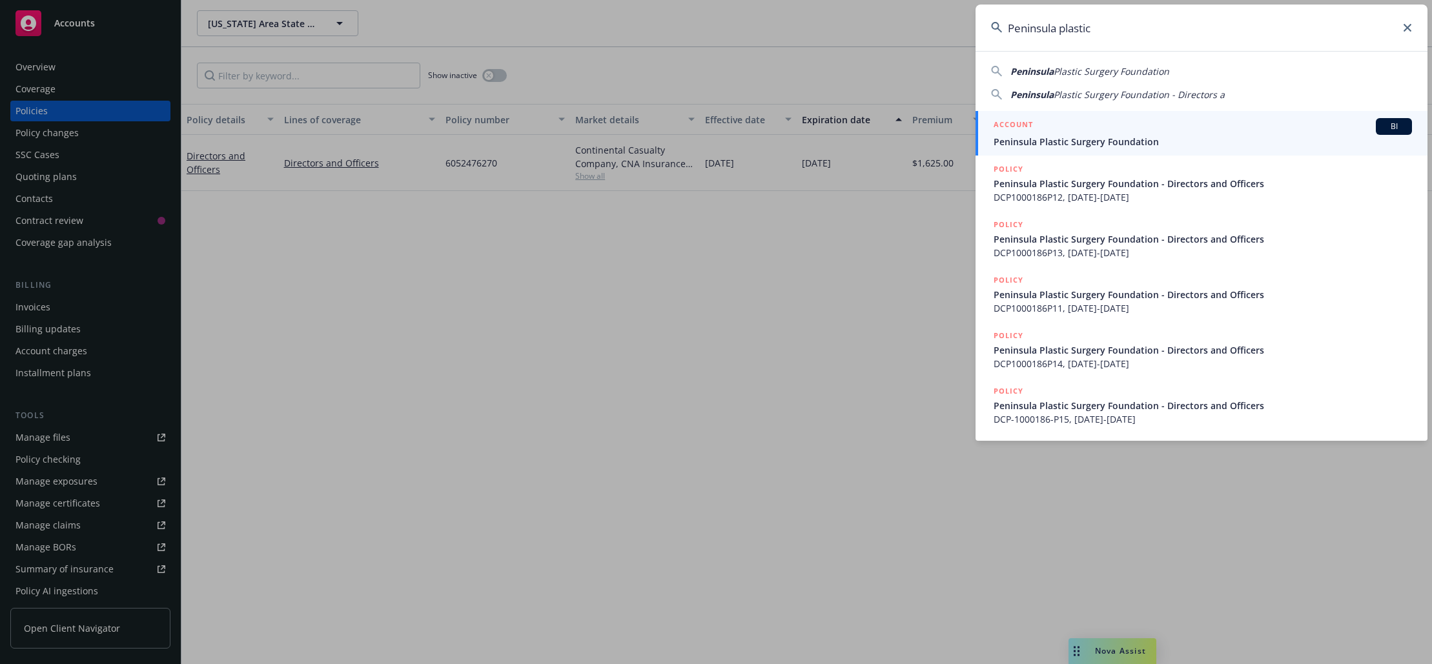
type input "Peninsula plastic"
click at [1123, 137] on span "Peninsula Plastic Surgery Foundation" at bounding box center [1203, 142] width 418 height 14
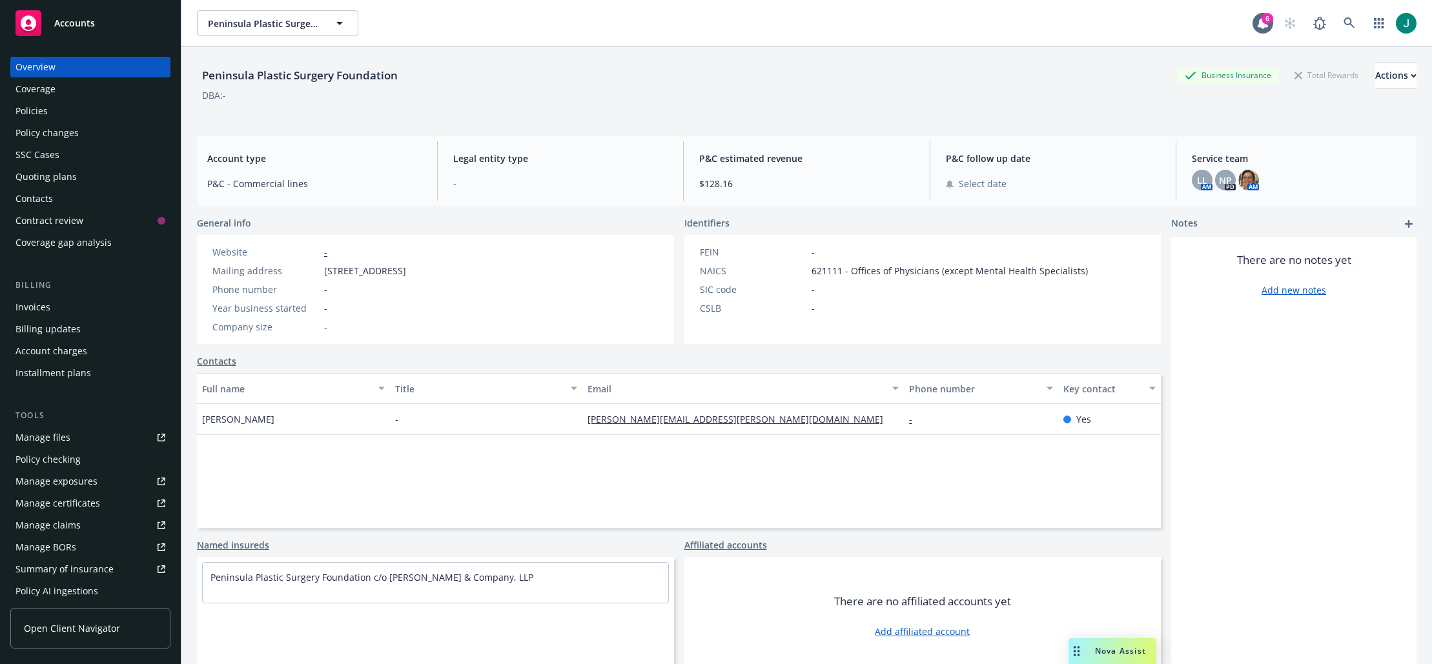
click at [41, 110] on div "Policies" at bounding box center [31, 111] width 32 height 21
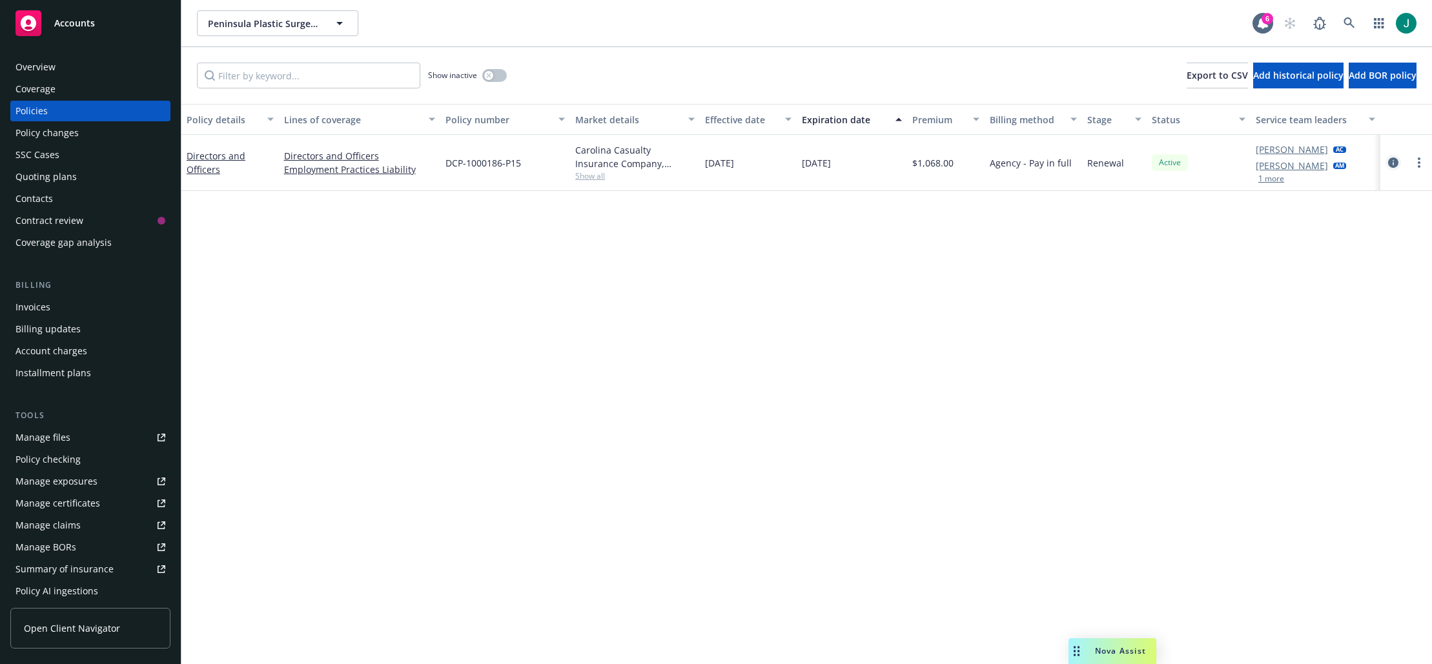
click at [1397, 161] on icon "circleInformation" at bounding box center [1393, 163] width 10 height 10
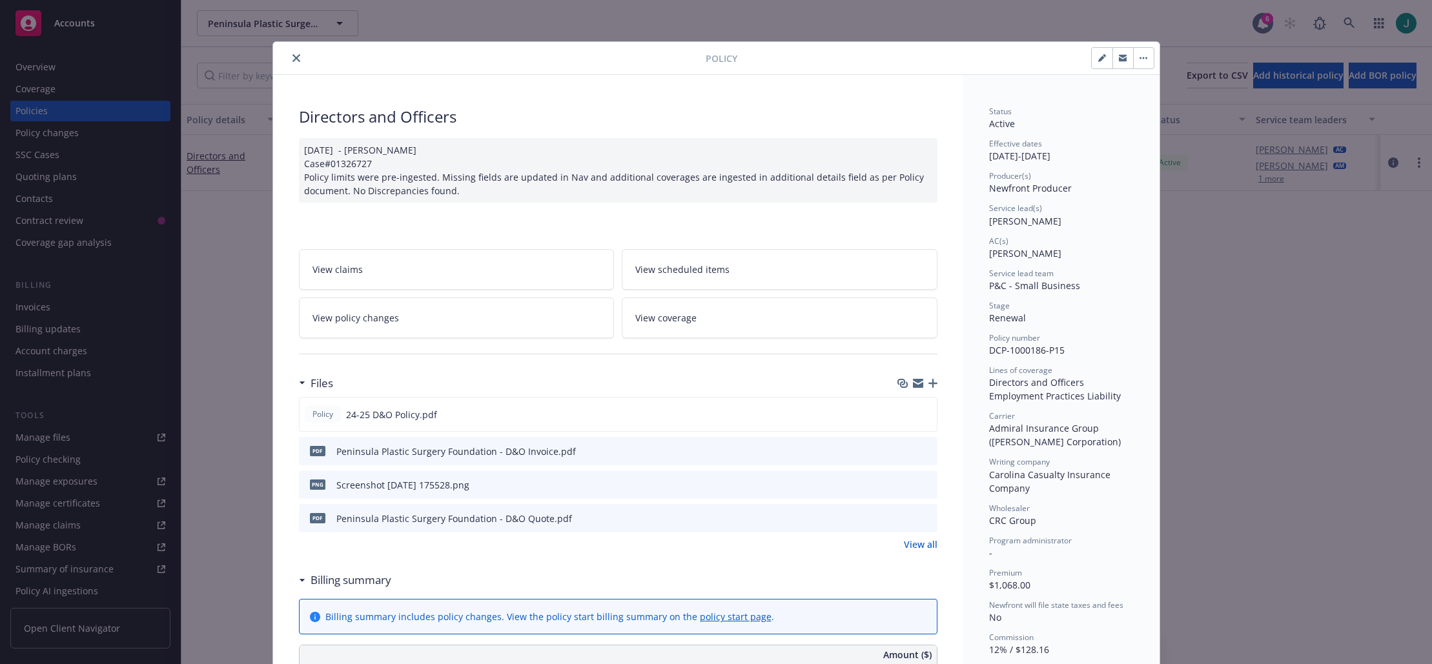
click at [919, 520] on icon "preview file" at bounding box center [925, 517] width 12 height 9
click at [919, 448] on icon "preview file" at bounding box center [925, 450] width 12 height 9
click at [294, 59] on icon "close" at bounding box center [296, 58] width 8 height 8
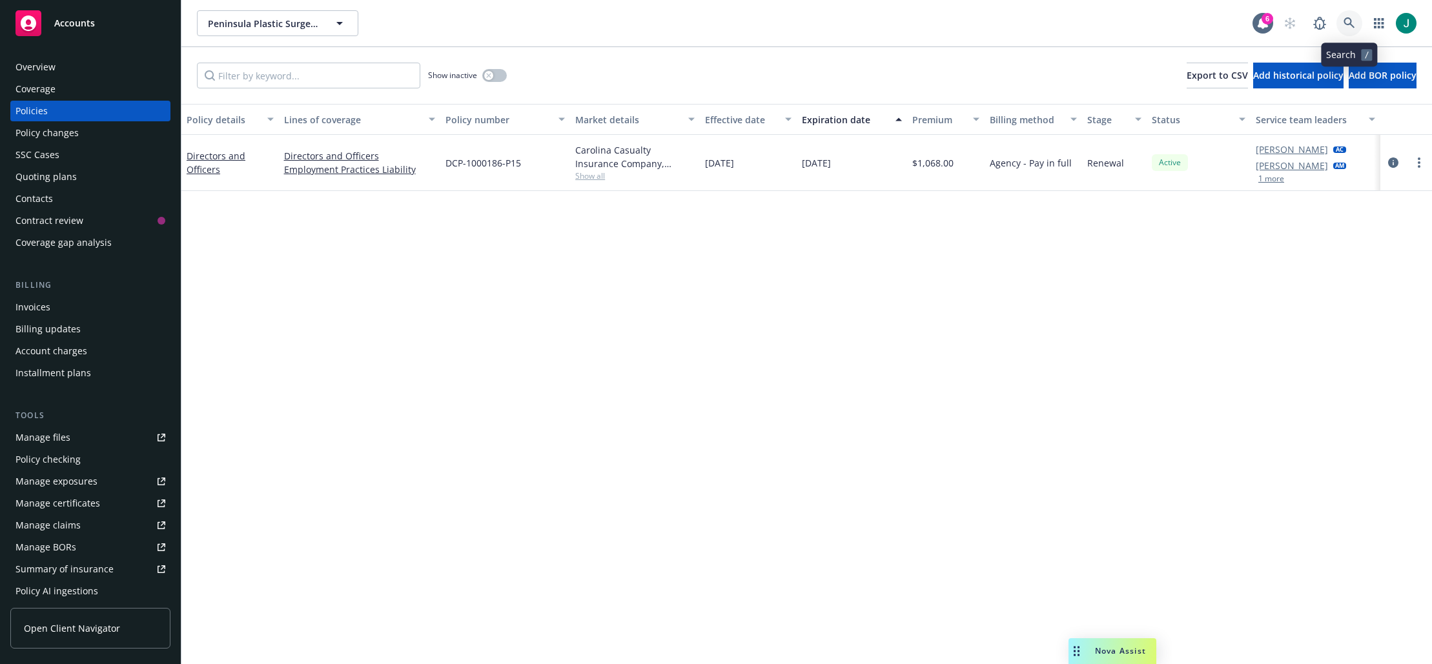
click at [1347, 18] on icon at bounding box center [1349, 22] width 11 height 11
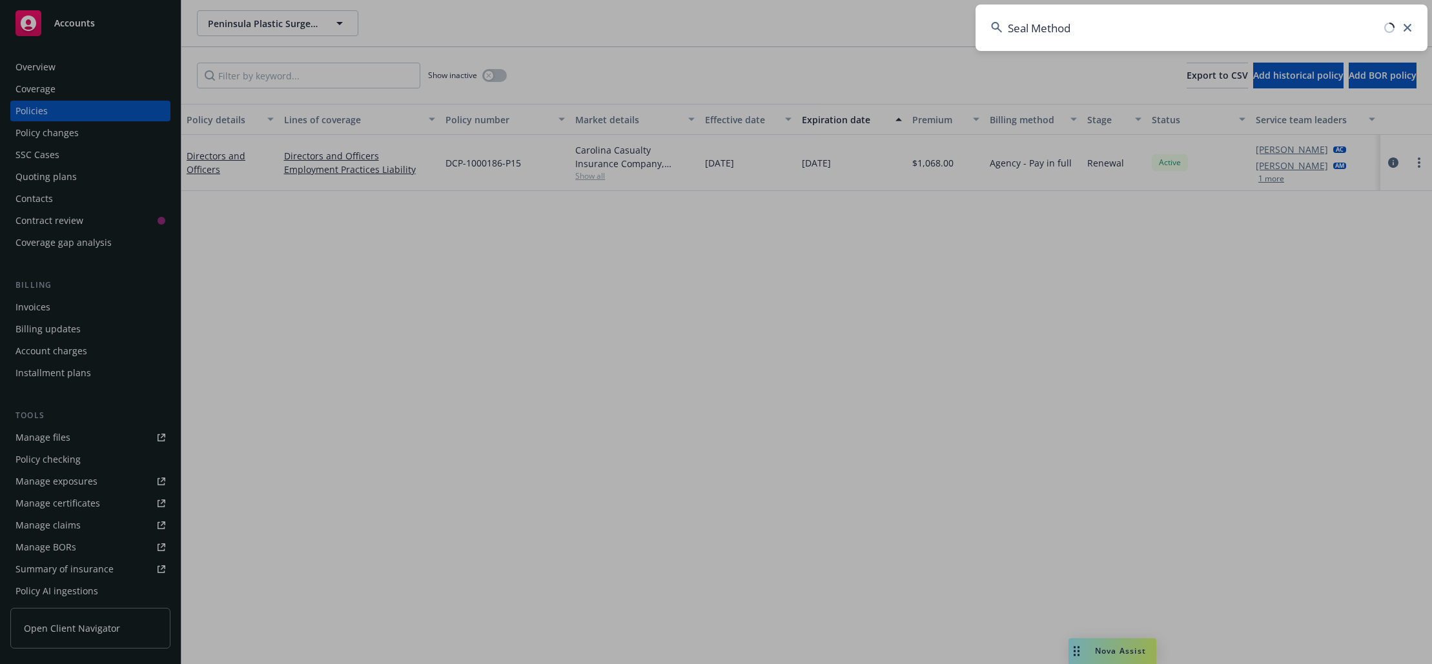
type input "Seal Methods"
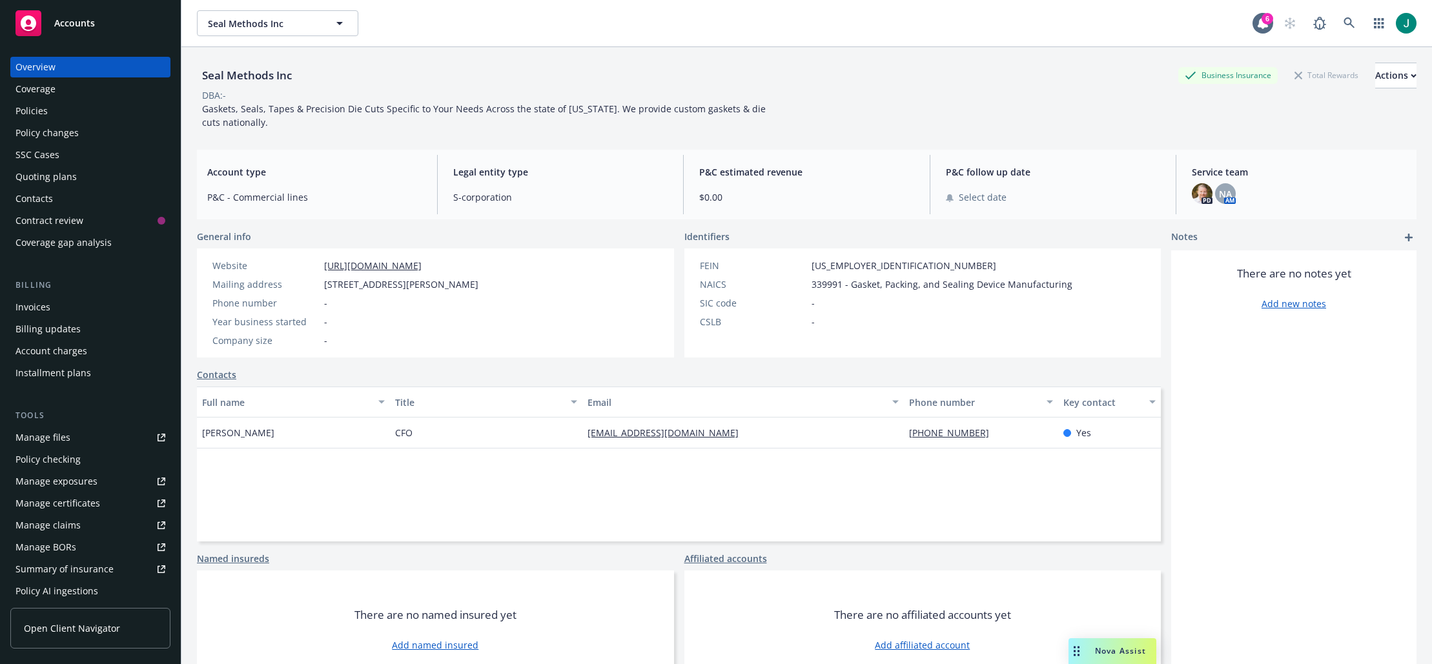
click at [54, 113] on div "Policies" at bounding box center [90, 111] width 150 height 21
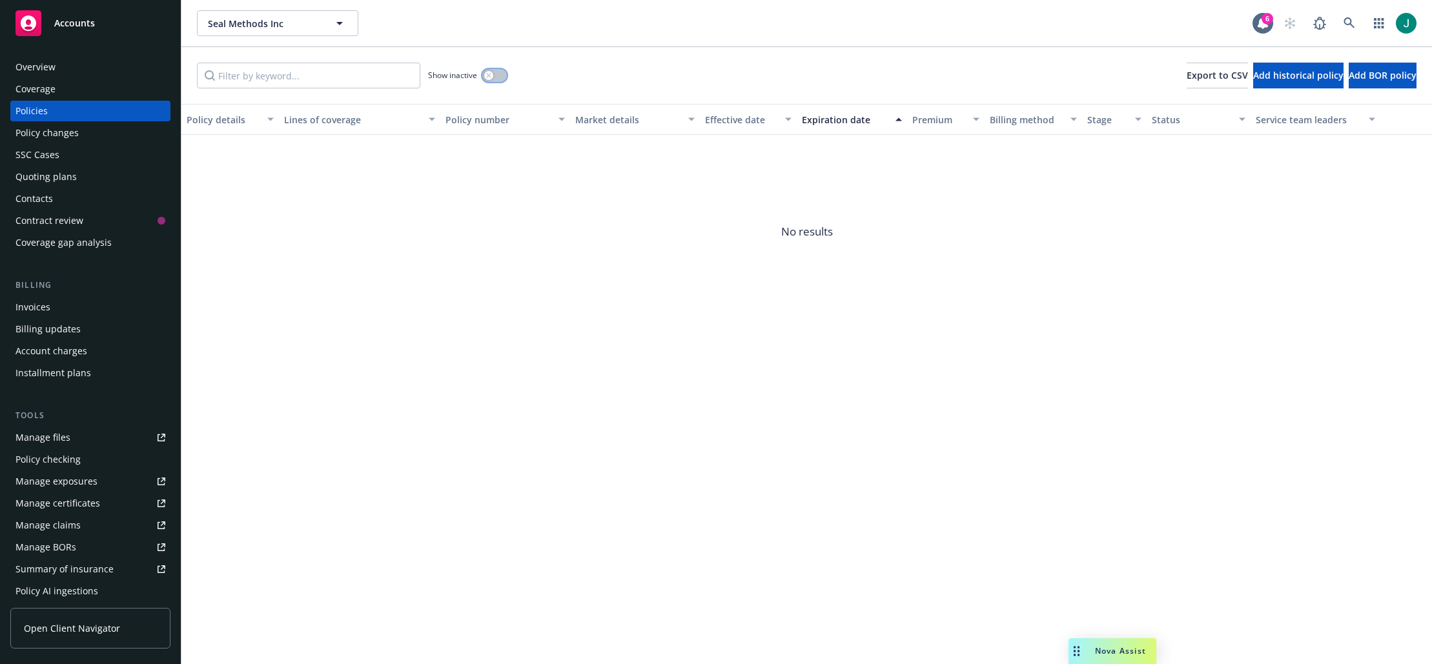
click at [484, 74] on button "button" at bounding box center [494, 75] width 25 height 13
click at [495, 74] on button "button" at bounding box center [494, 75] width 25 height 13
click at [1351, 21] on icon at bounding box center [1349, 22] width 11 height 11
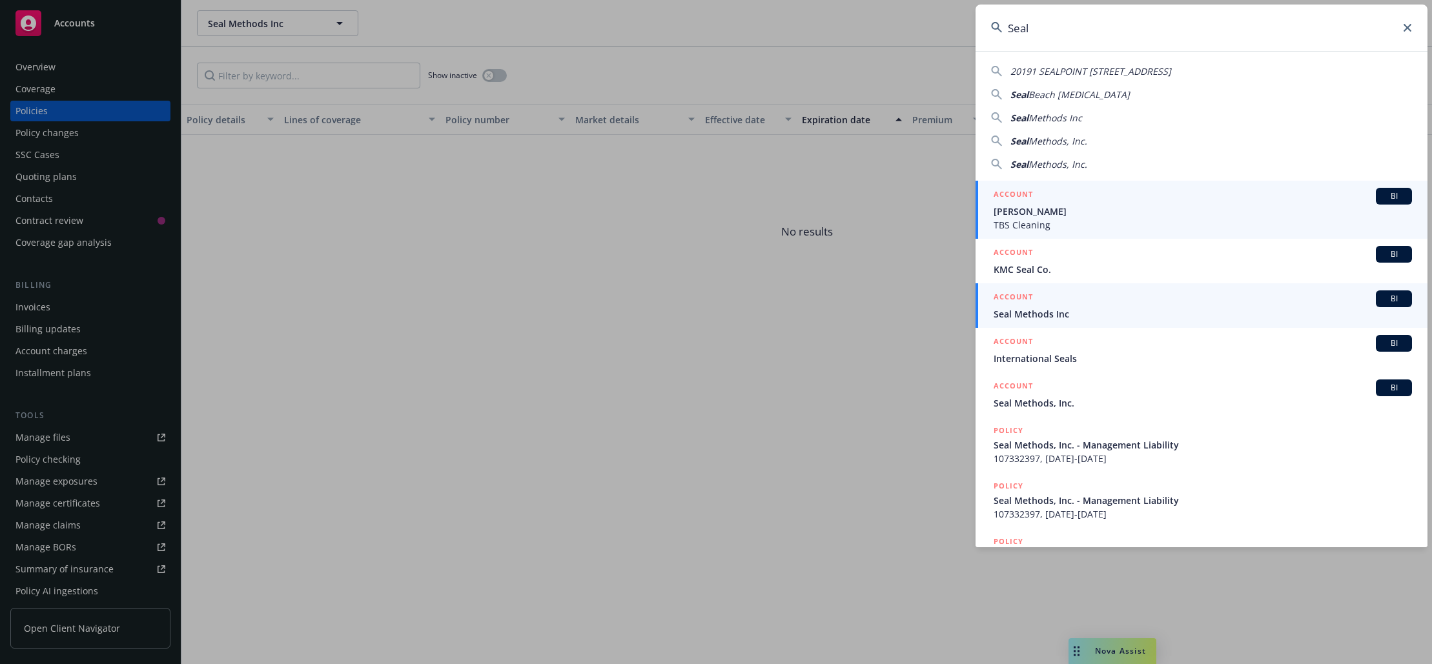
type input "Seal"
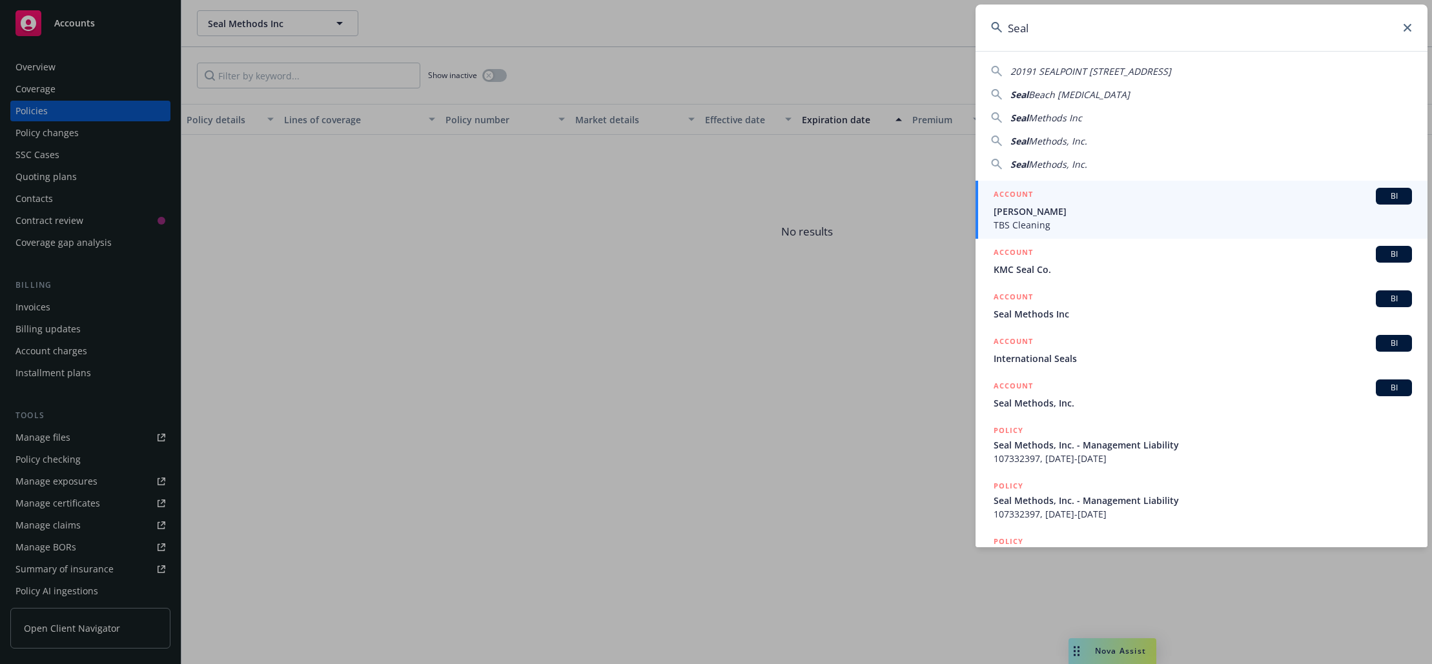
click at [1025, 310] on span "Seal Methods Inc" at bounding box center [1203, 314] width 418 height 14
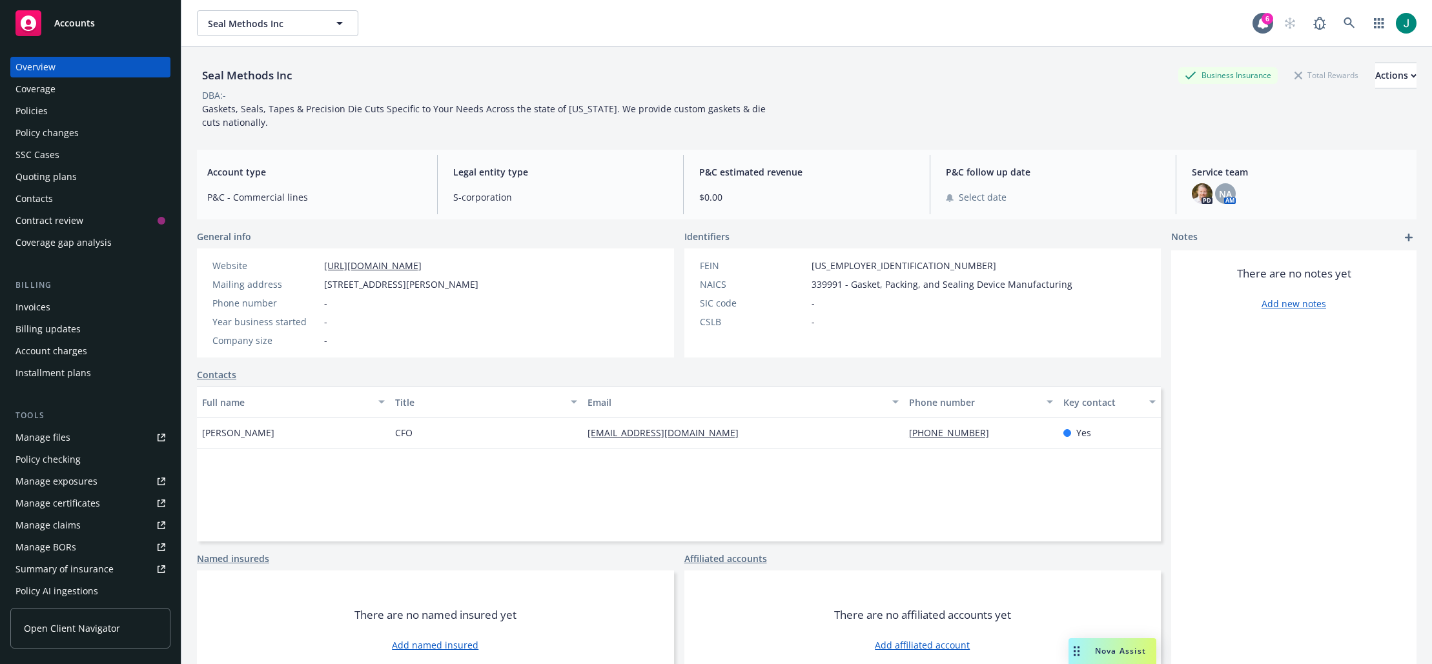
click at [43, 112] on div "Policies" at bounding box center [31, 111] width 32 height 21
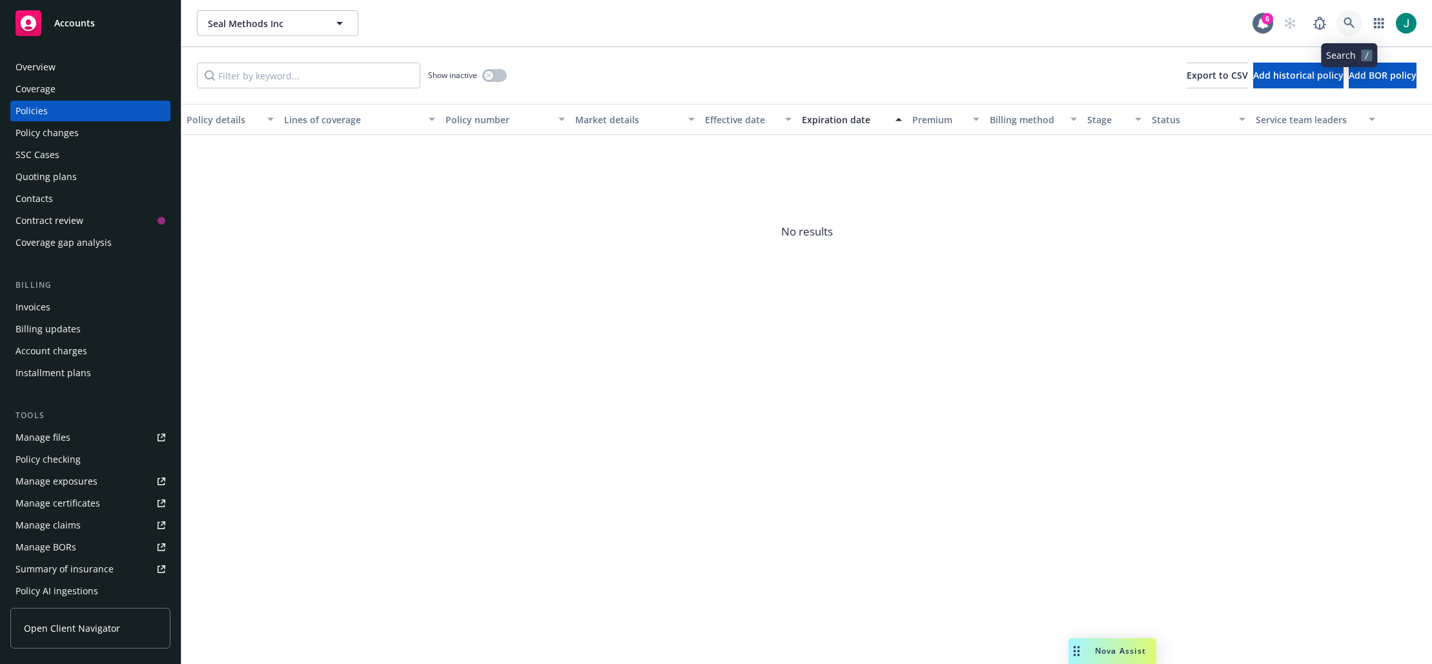
click at [1345, 27] on icon at bounding box center [1350, 23] width 12 height 12
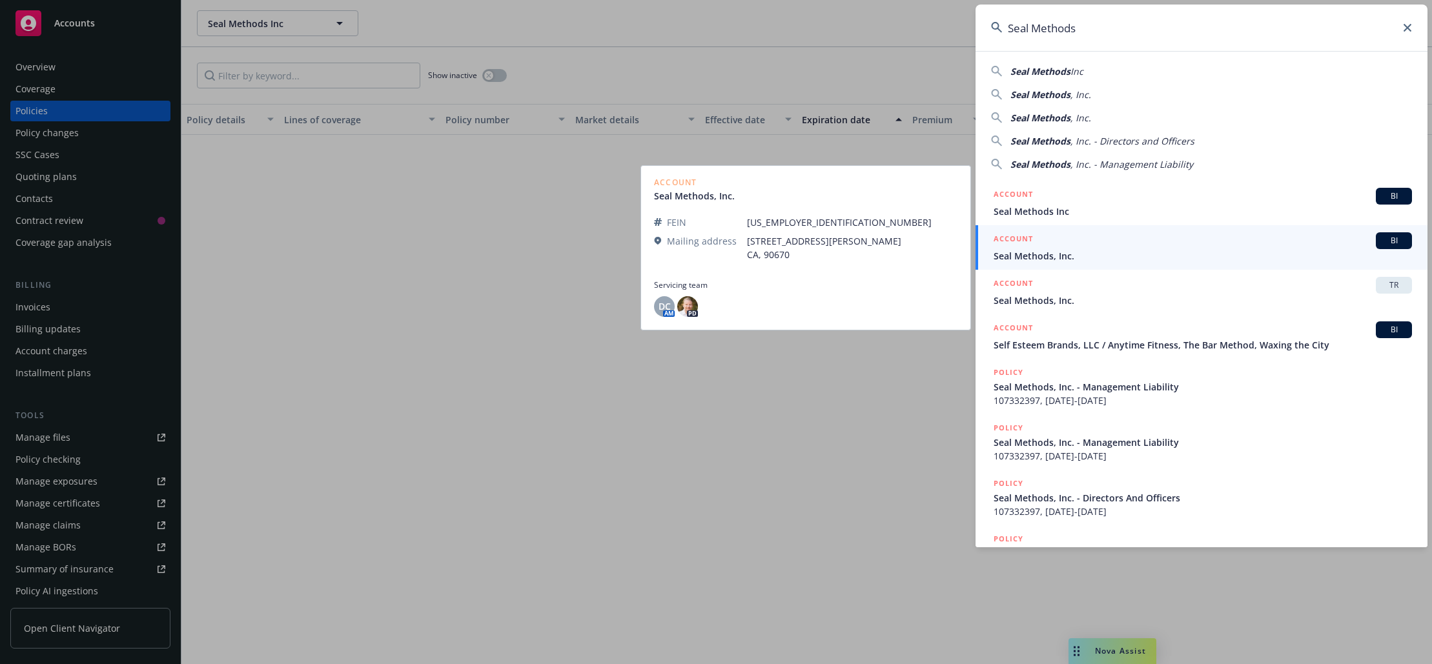
type input "Seal Methods"
click at [1076, 255] on span "Seal Methods, Inc." at bounding box center [1203, 256] width 418 height 14
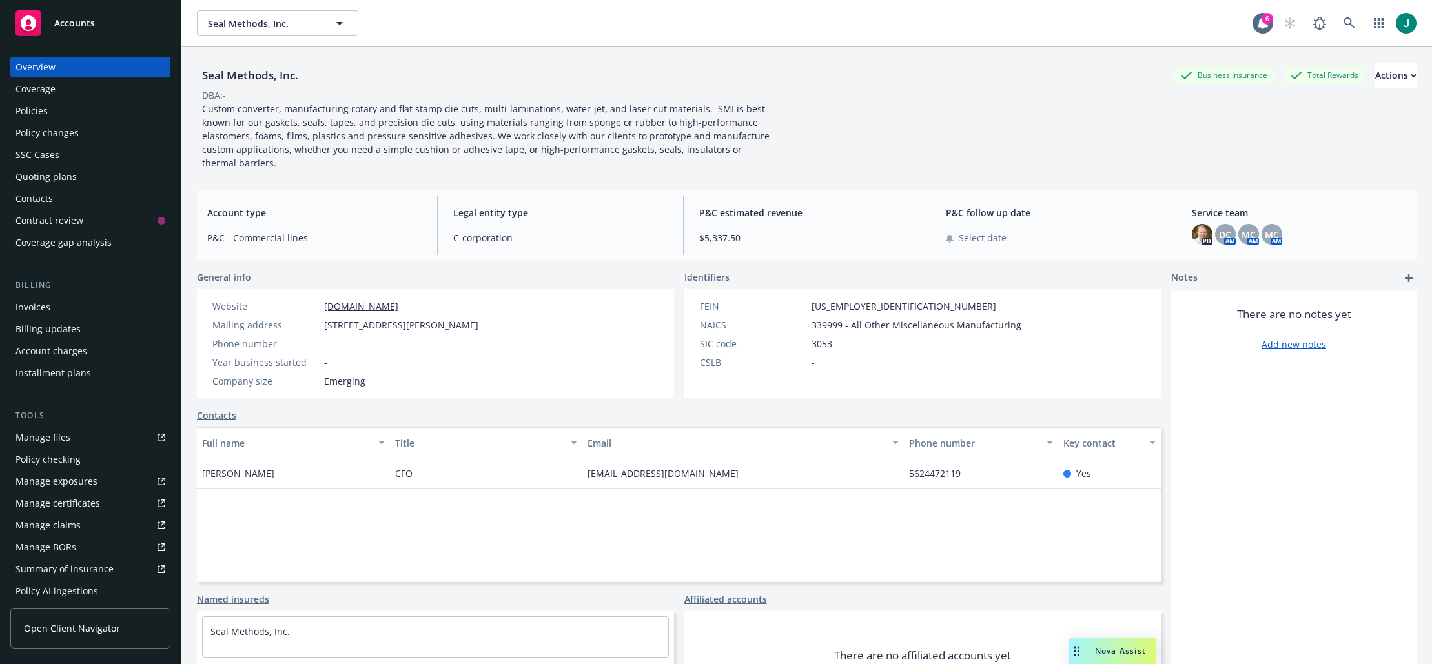
click at [22, 112] on div "Policies" at bounding box center [31, 111] width 32 height 21
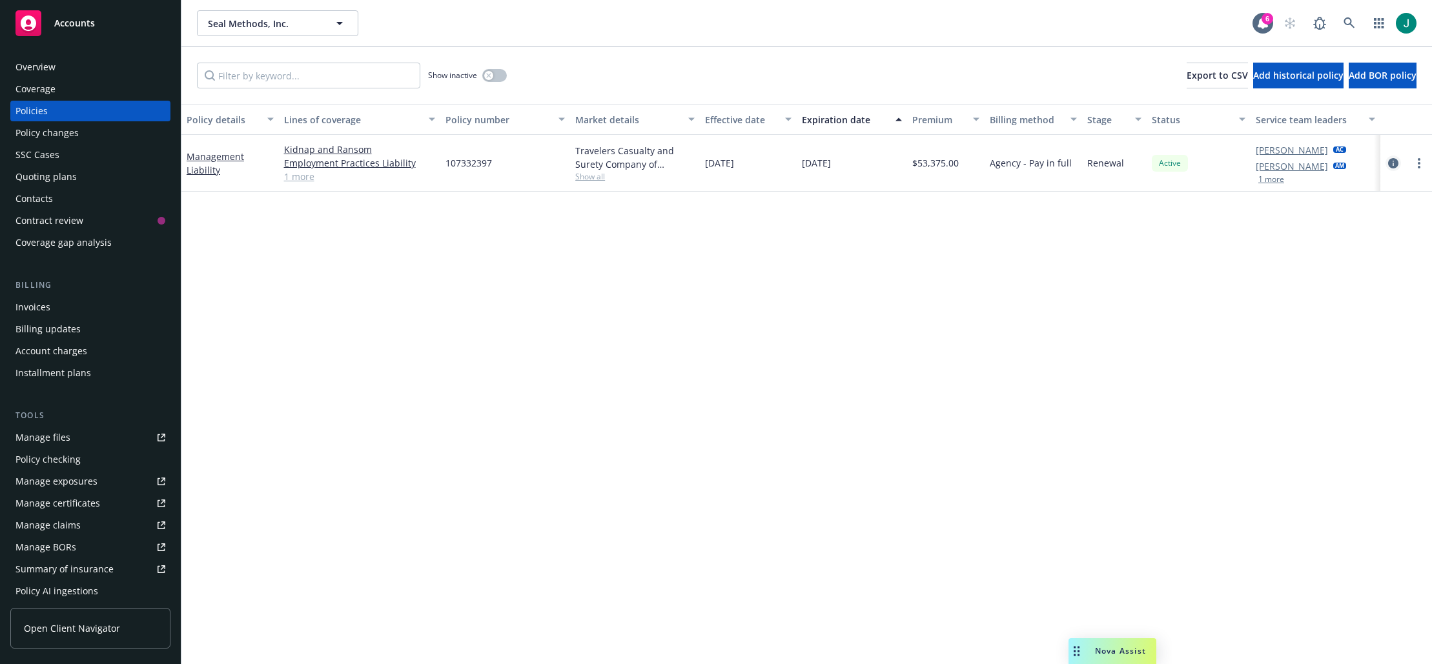
click at [1392, 165] on icon "circleInformation" at bounding box center [1393, 163] width 10 height 10
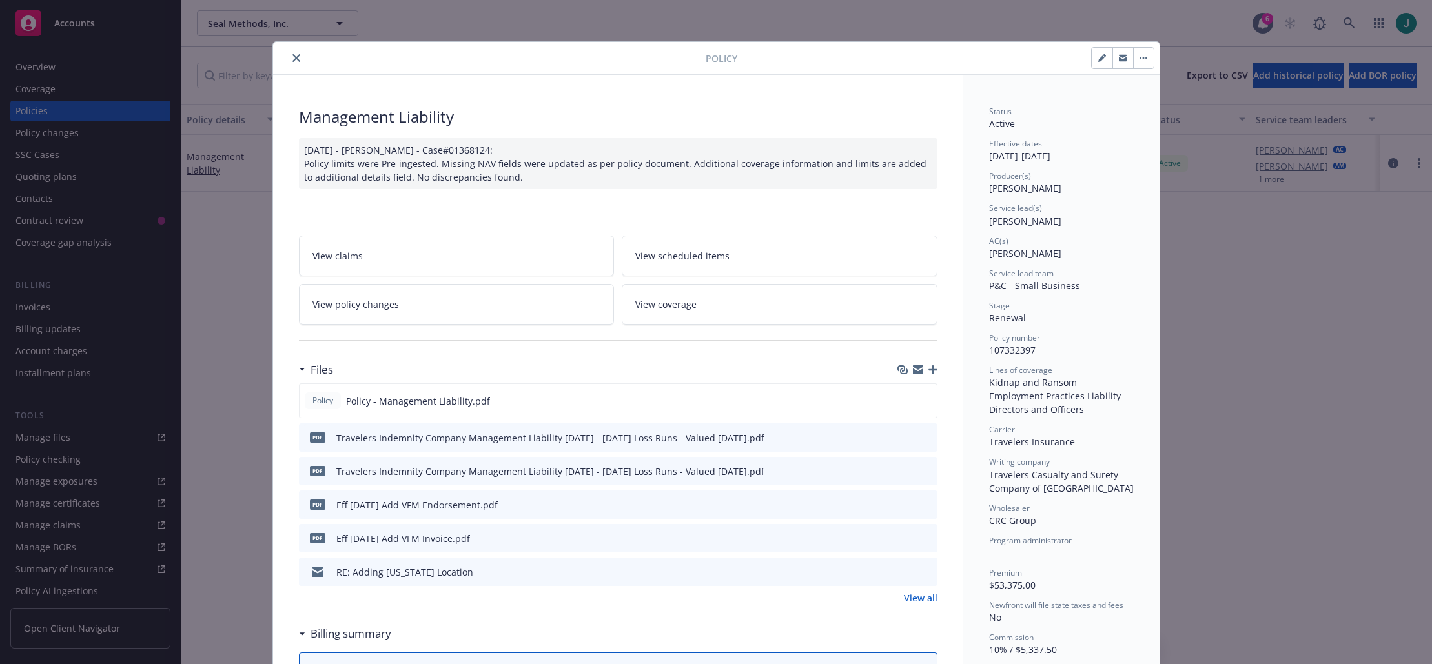
scroll to position [65, 0]
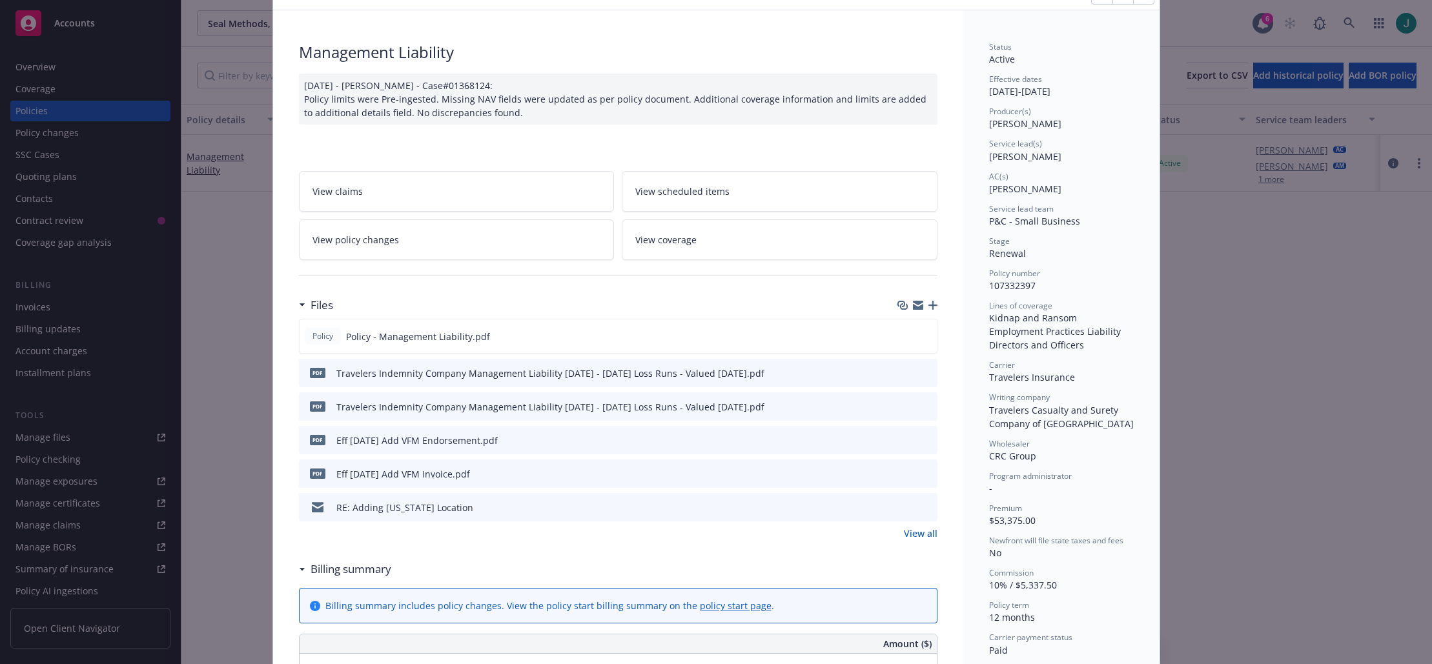
click at [914, 530] on link "View all" at bounding box center [921, 534] width 34 height 14
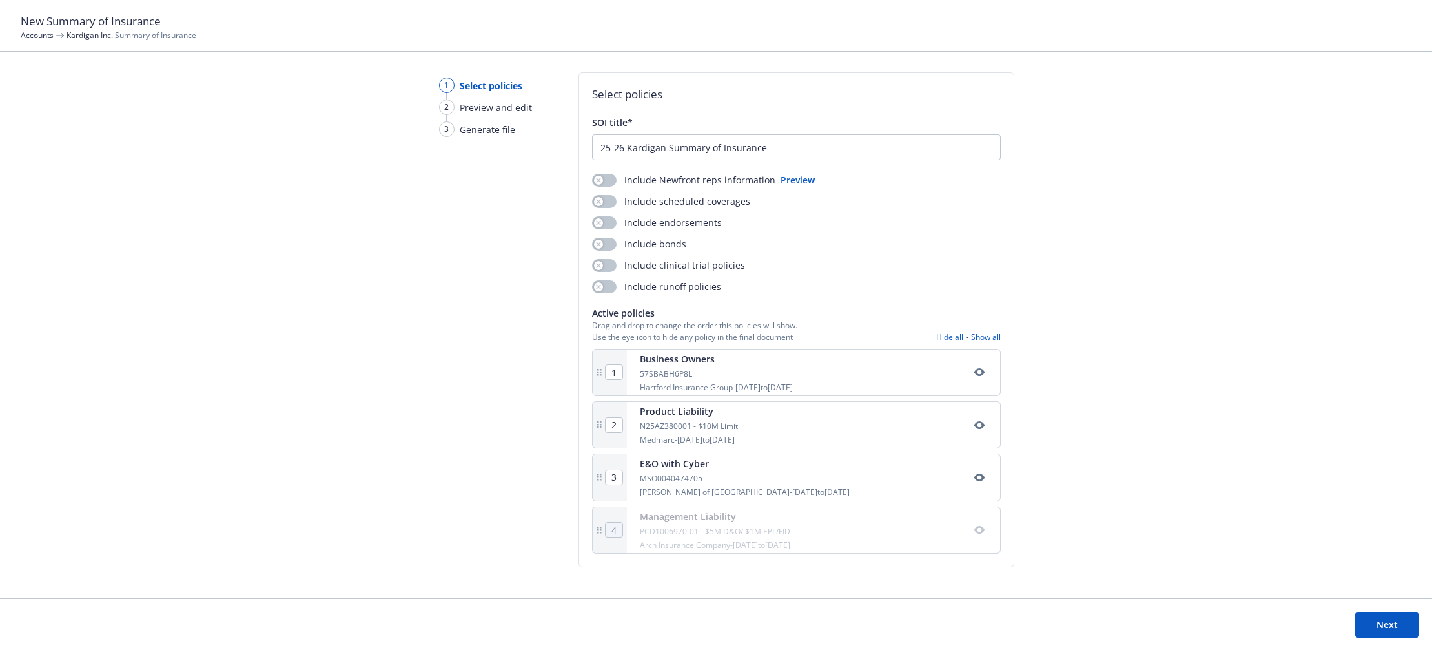
click at [981, 529] on icon "button" at bounding box center [979, 530] width 10 height 8
click at [1386, 623] on button "Next" at bounding box center [1387, 624] width 64 height 26
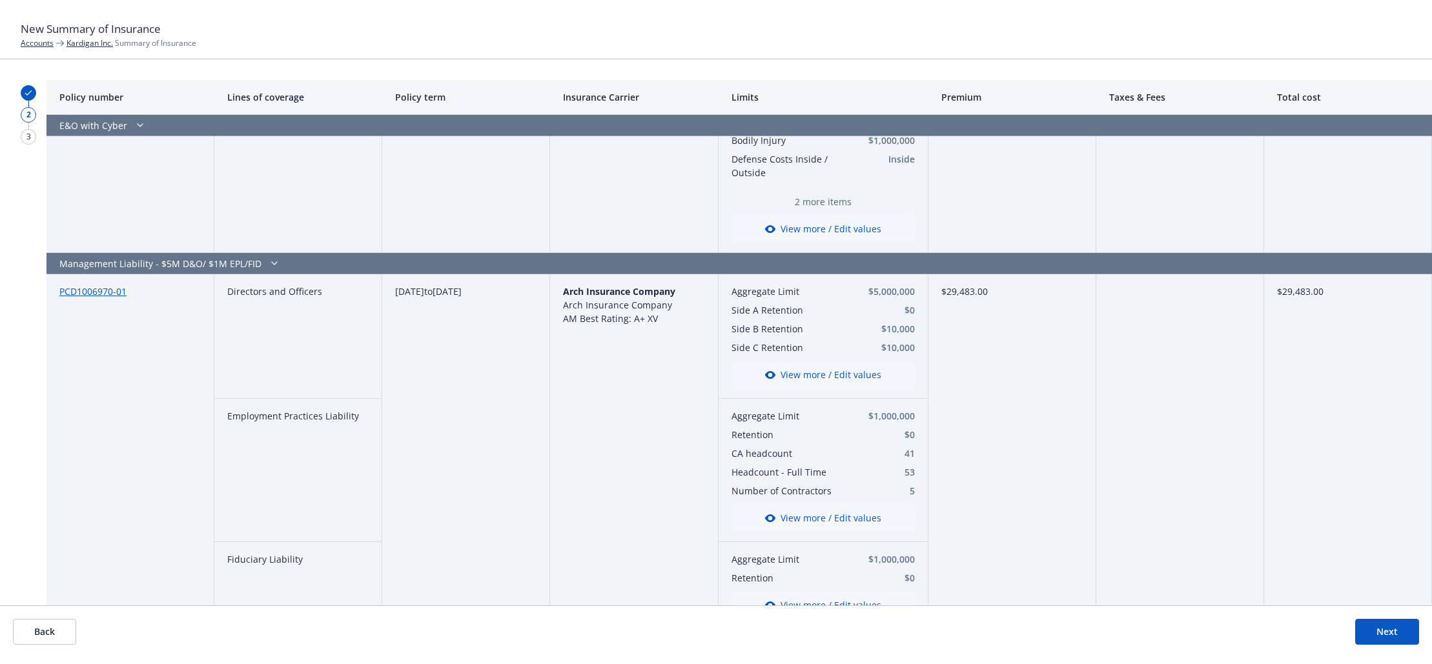
scroll to position [1358, 0]
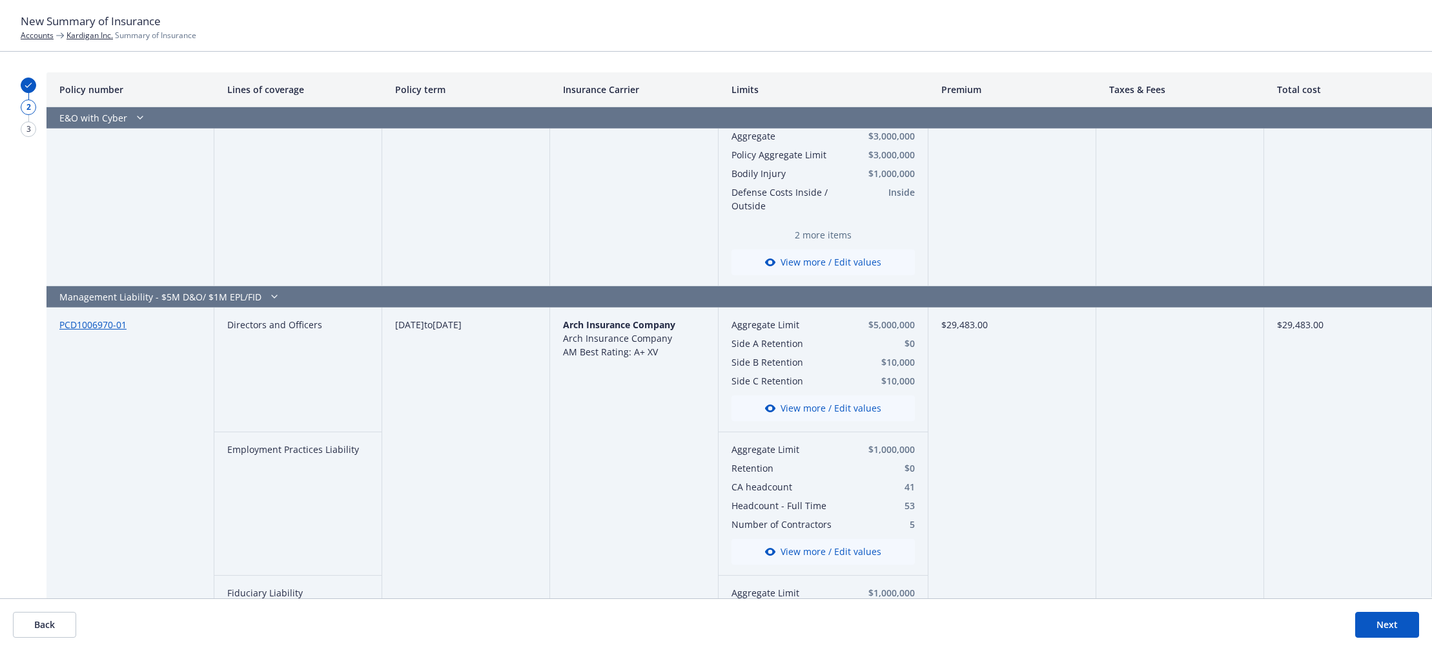
click at [1179, 471] on div at bounding box center [1180, 484] width 168 height 355
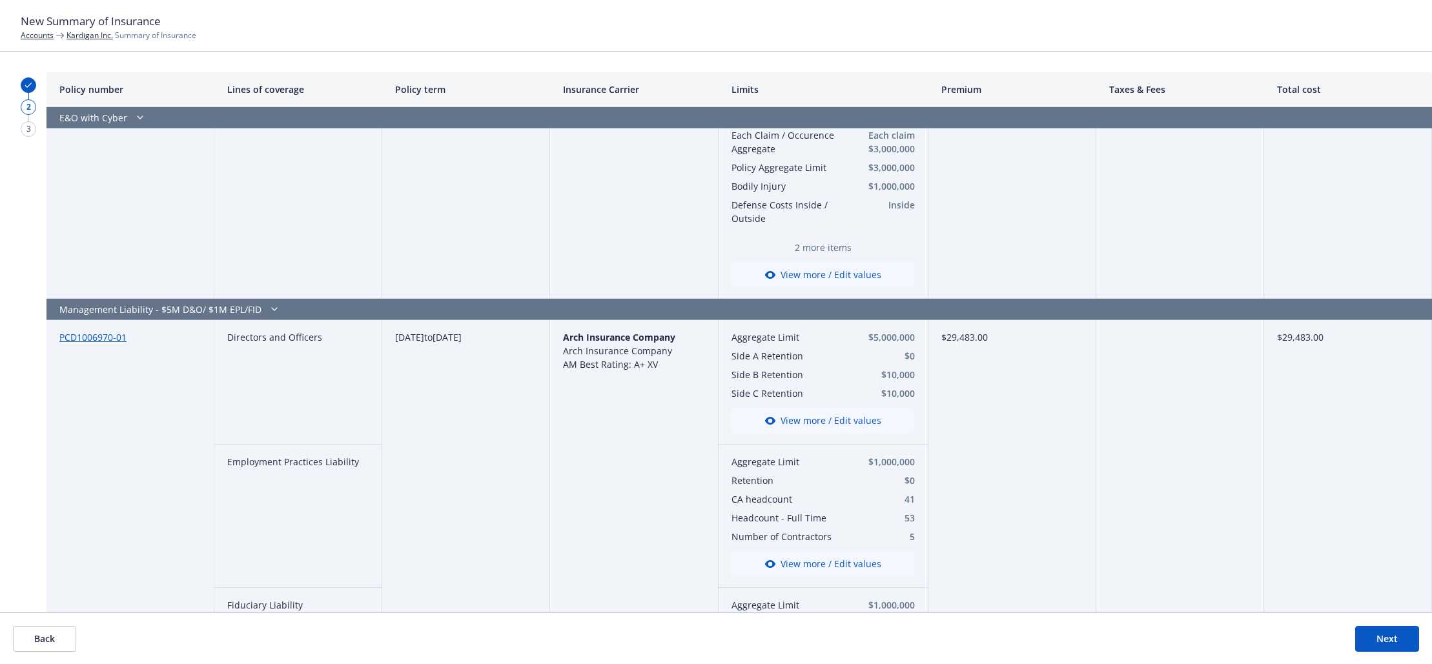
scroll to position [1407, 0]
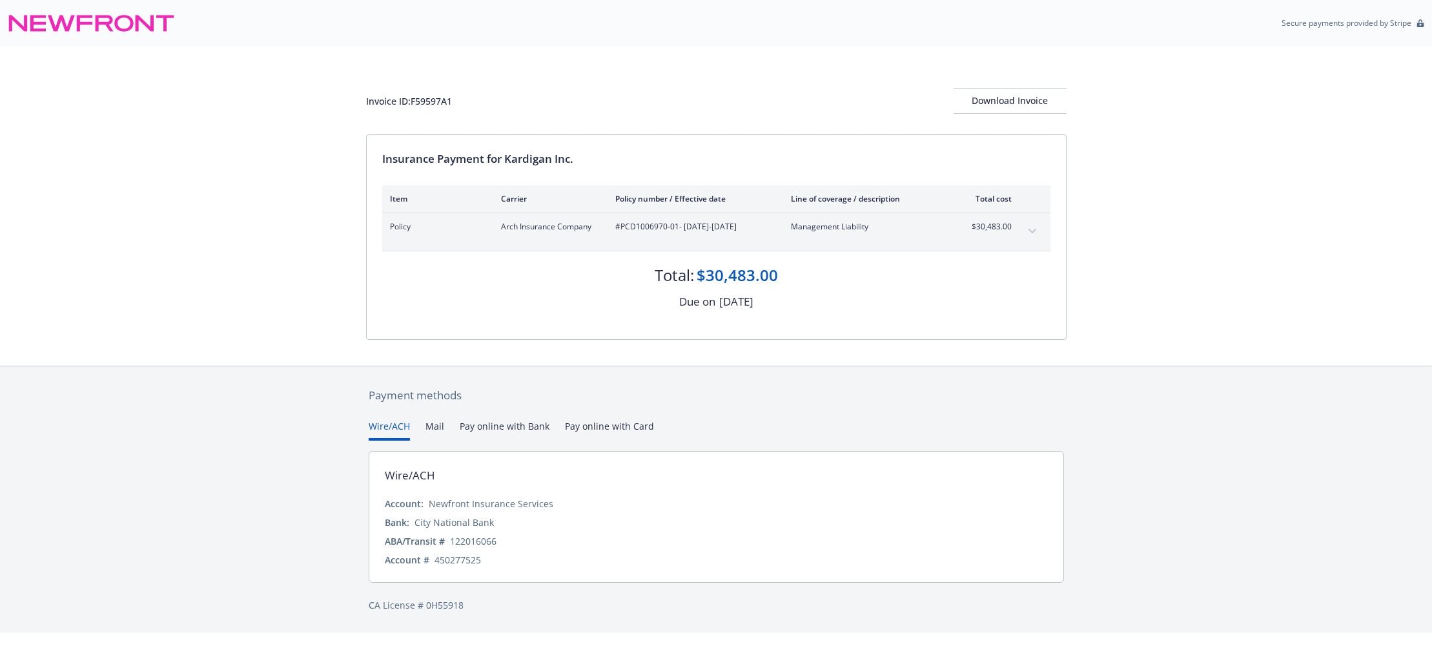
click at [32, 331] on div "Invoice ID: F59597A1 Download Invoice Insurance Payment for Kardigan Inc. Item …" at bounding box center [716, 205] width 1432 height 319
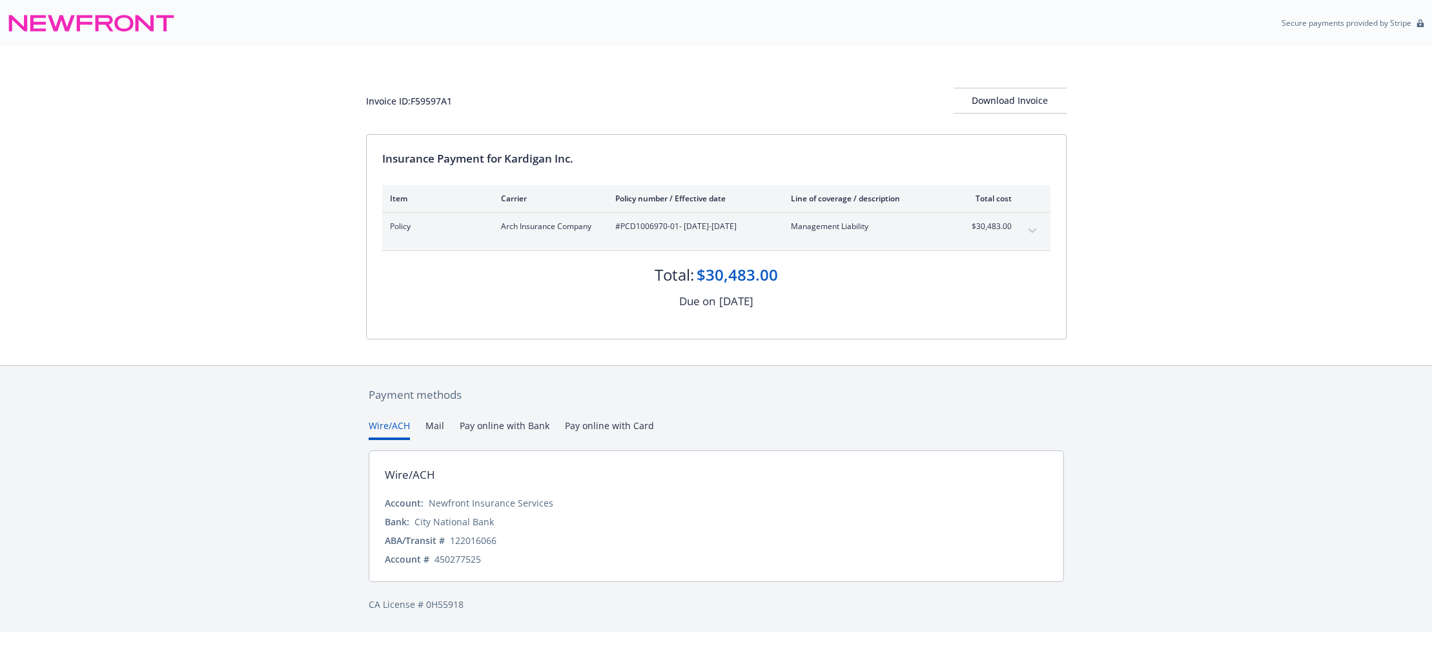
click at [1034, 229] on icon "expand content" at bounding box center [1032, 231] width 8 height 5
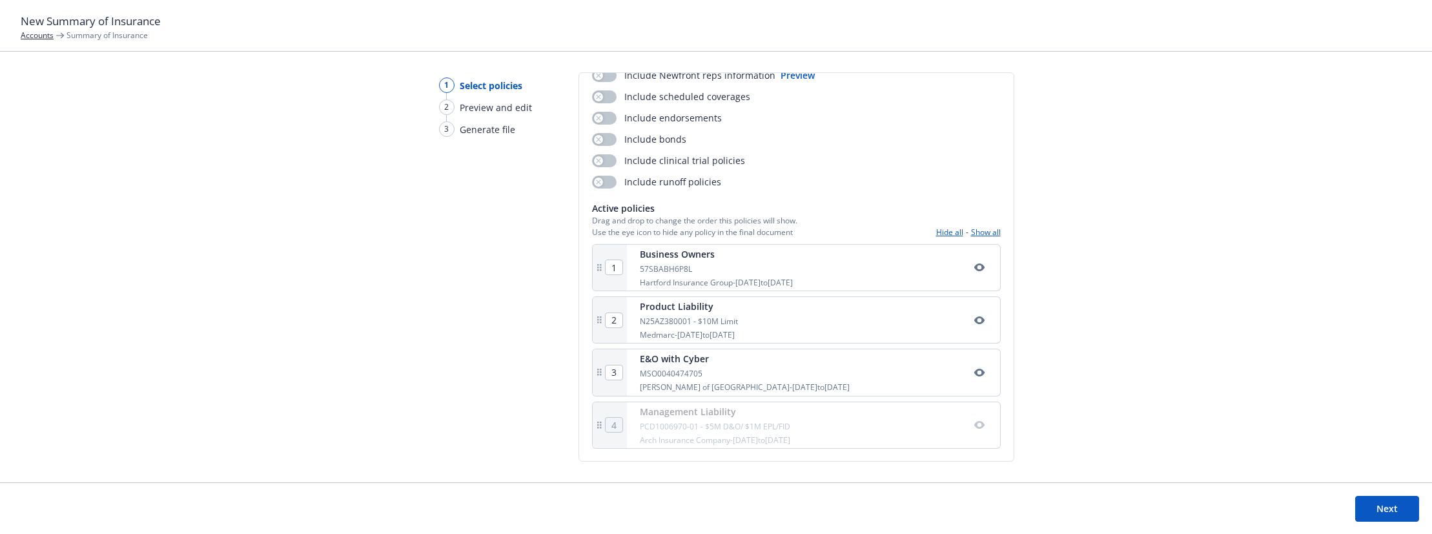
scroll to position [105, 0]
click at [974, 424] on icon "button" at bounding box center [979, 424] width 10 height 10
click at [1380, 508] on button "Next" at bounding box center [1387, 509] width 64 height 26
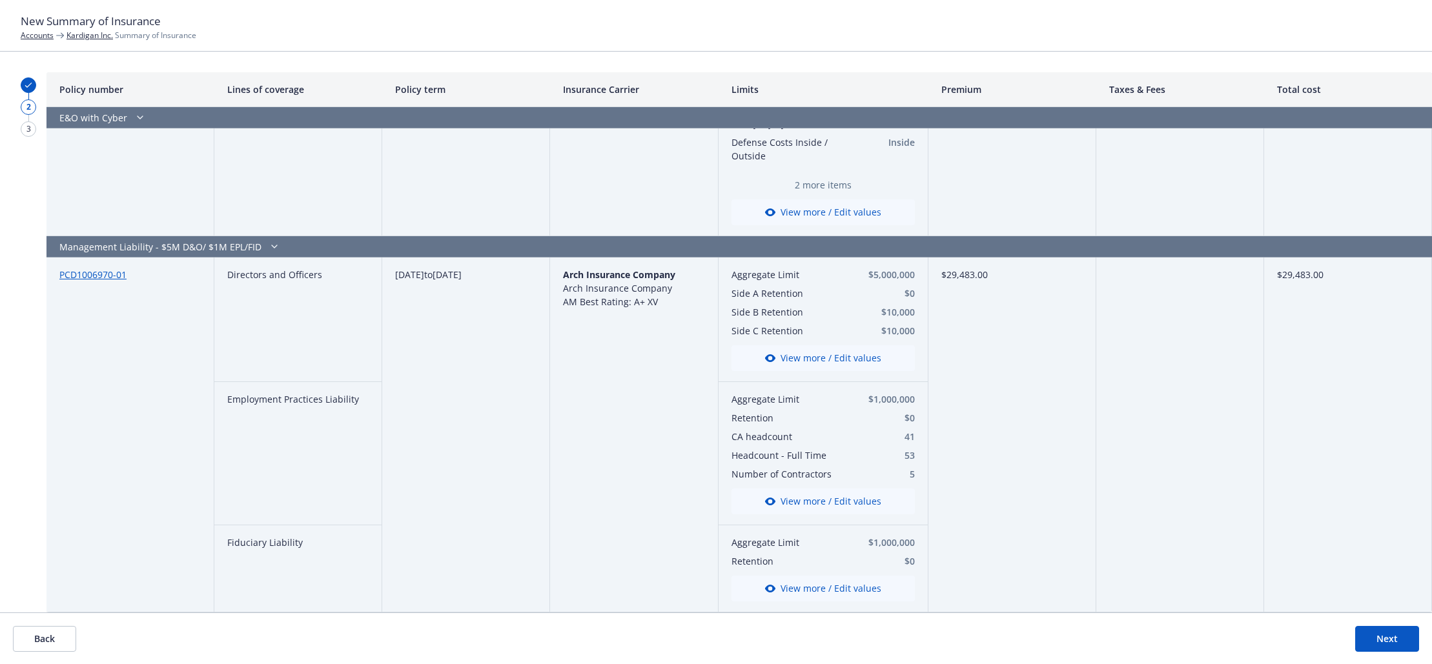
scroll to position [1407, 0]
